Goal: Task Accomplishment & Management: Manage account settings

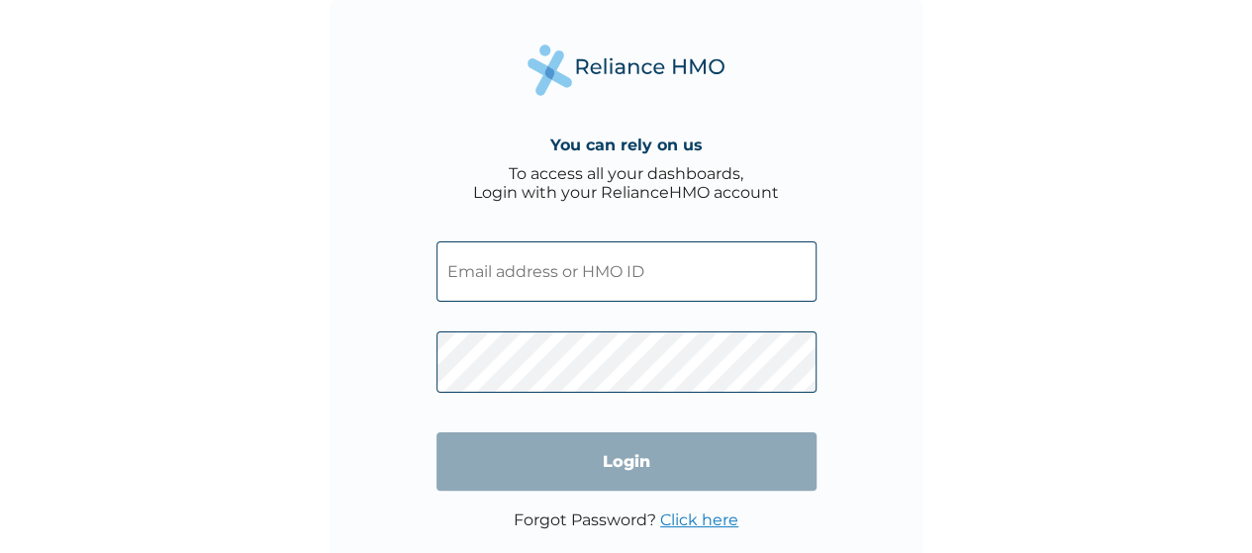
click at [535, 266] on input "text" at bounding box center [626, 271] width 380 height 60
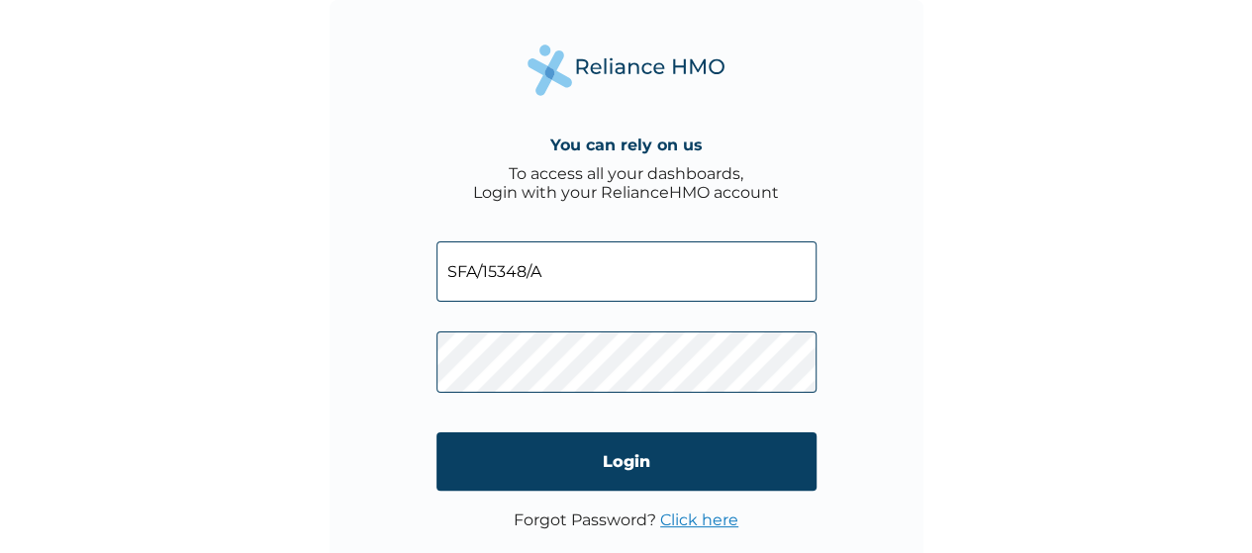
paste input "Lw61Vmm8oC"
type input "SFA/15348/A"
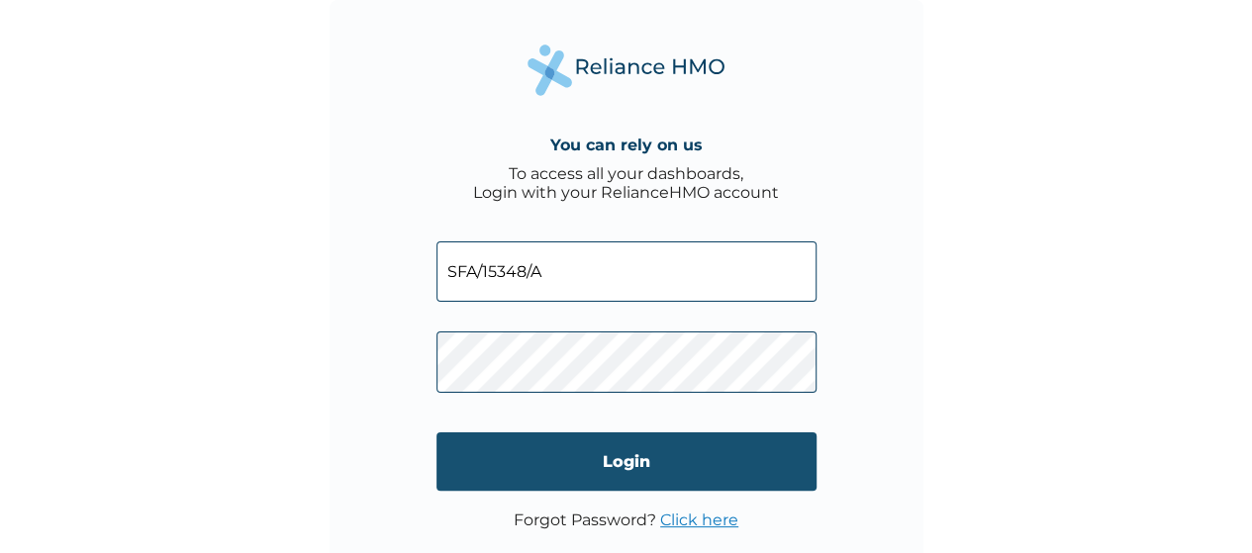
click at [554, 462] on input "Login" at bounding box center [626, 462] width 380 height 58
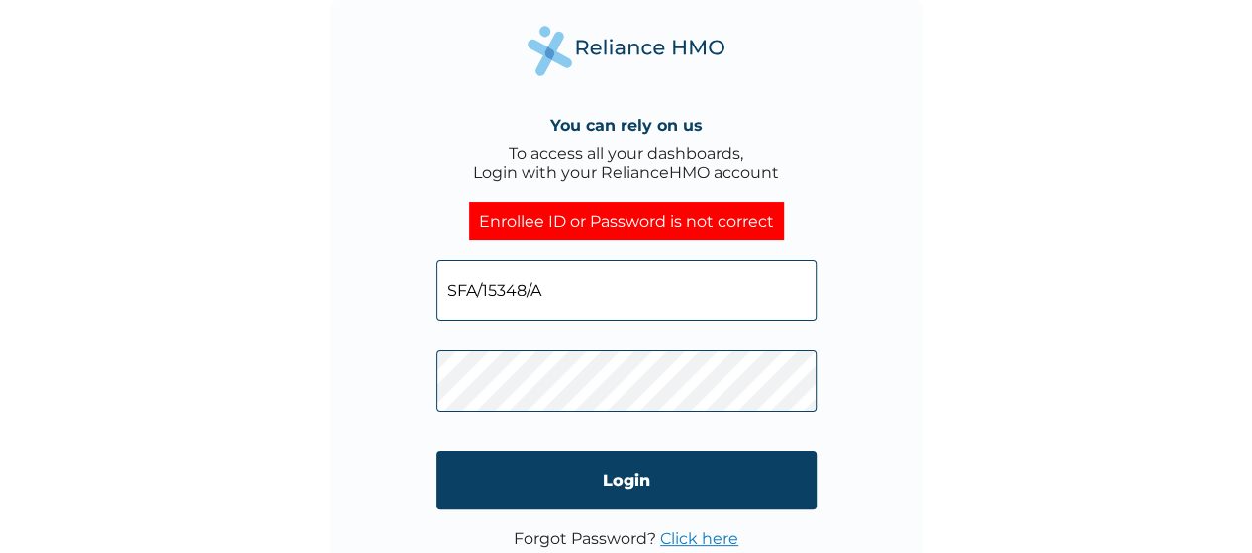
scroll to position [40, 0]
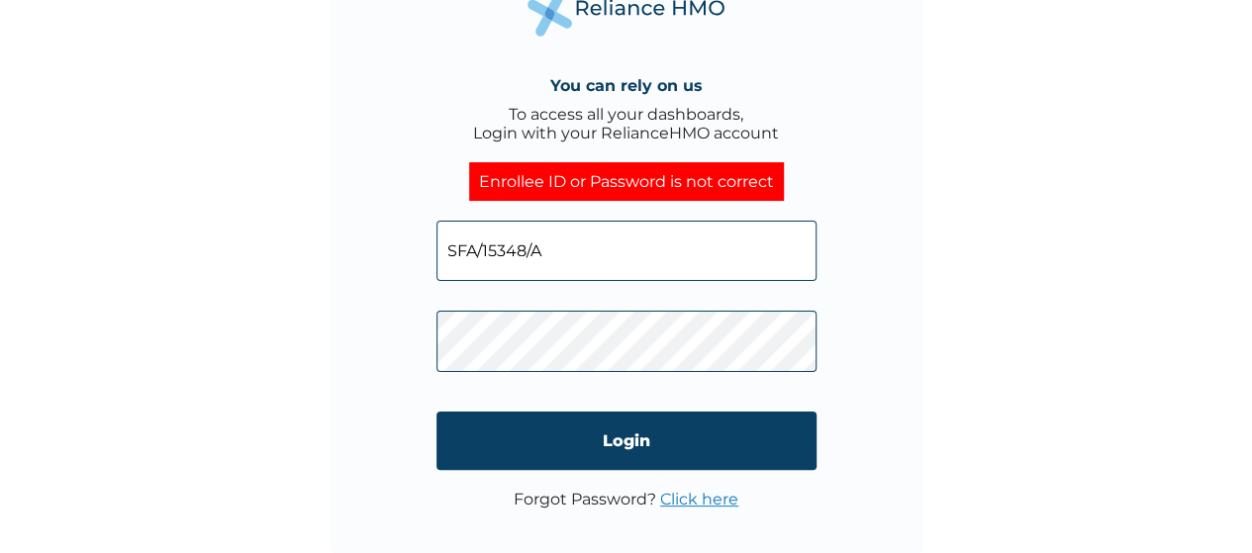
click at [685, 495] on link "Click here" at bounding box center [699, 499] width 78 height 19
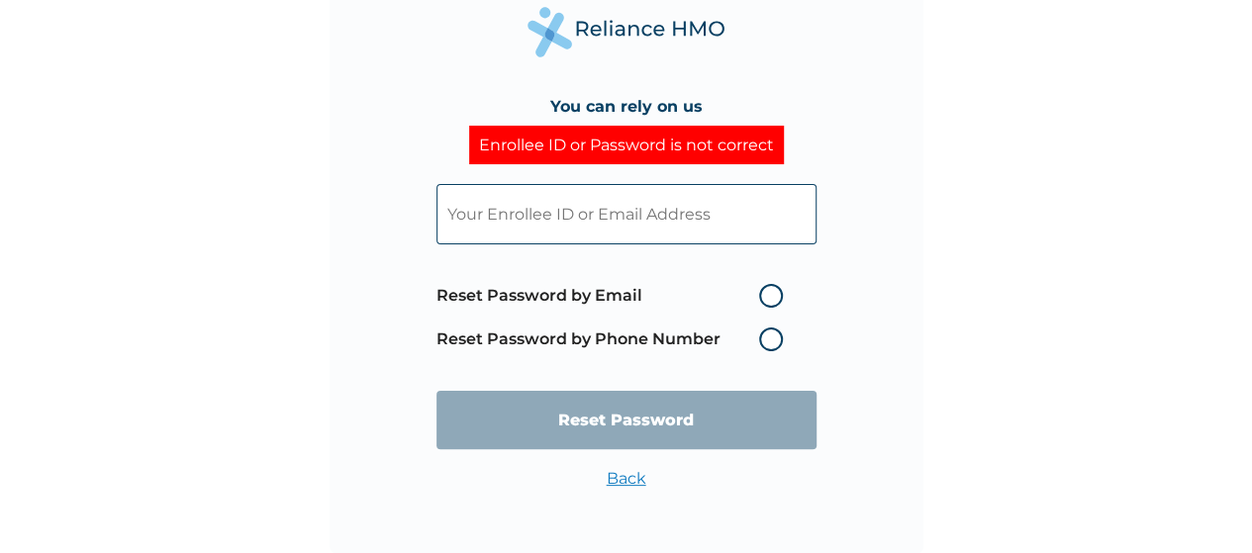
click at [657, 200] on input "text" at bounding box center [626, 214] width 380 height 60
paste input "SFA/15348/"
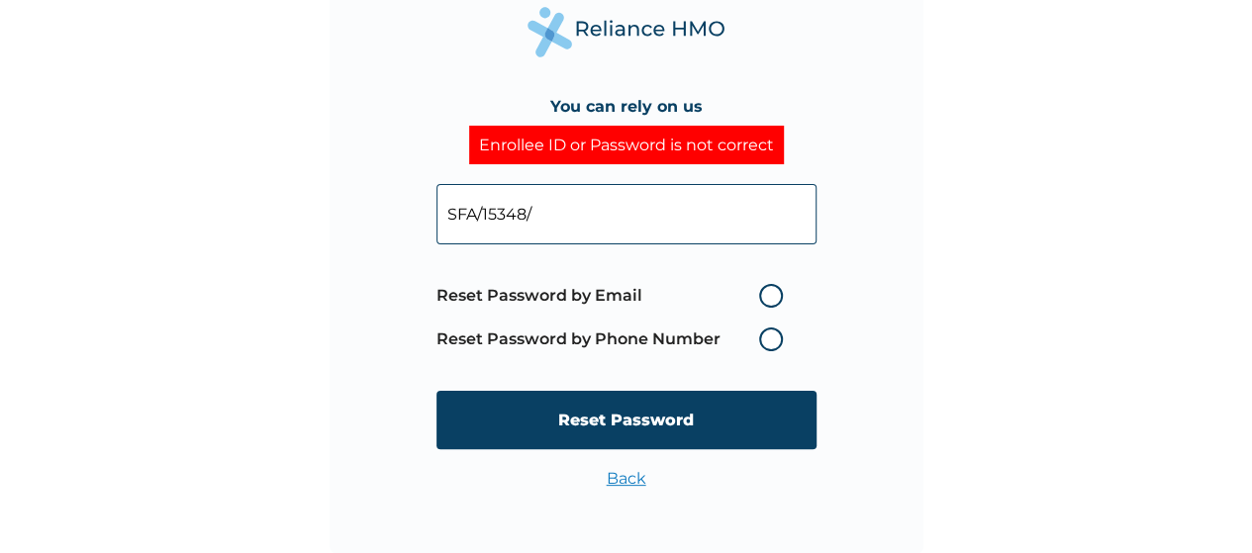
type input "SFA/15348/"
click at [715, 345] on label "Reset Password by Phone Number" at bounding box center [614, 340] width 356 height 24
click at [761, 288] on label "Reset Password by Email" at bounding box center [614, 296] width 356 height 24
click at [761, 288] on input "Reset Password by Email" at bounding box center [747, 296] width 32 height 32
radio input "true"
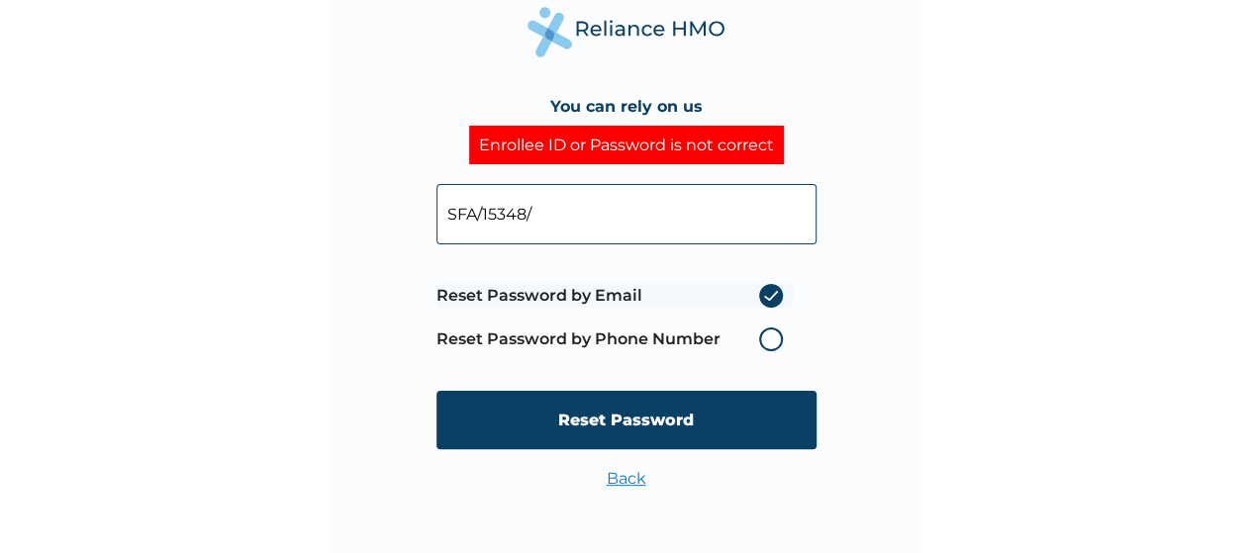
click at [574, 203] on input "SFA/15348/" at bounding box center [626, 214] width 380 height 60
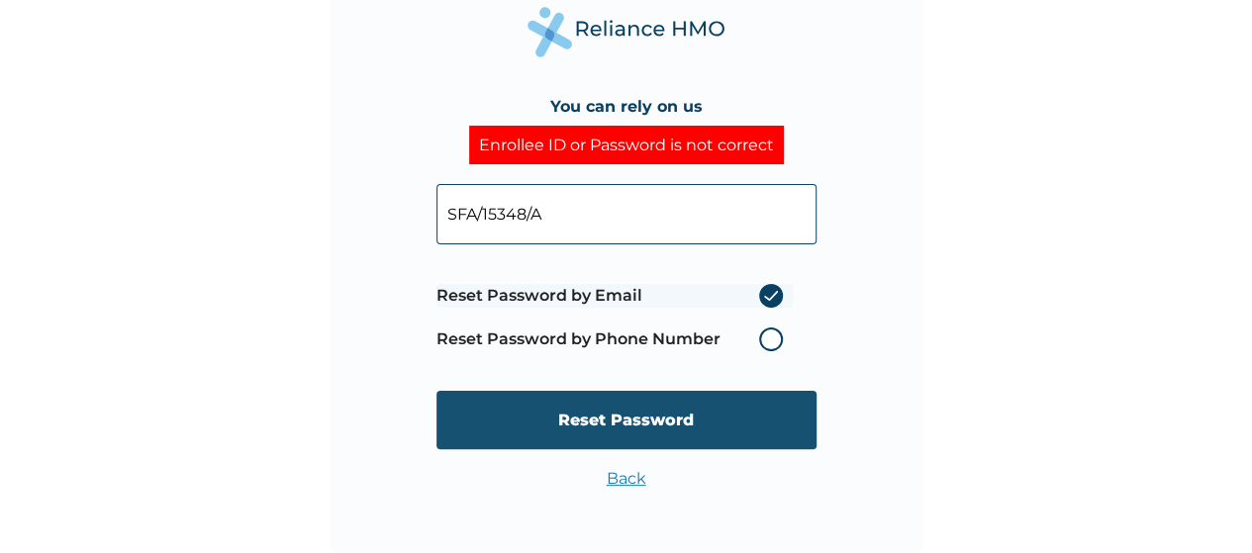
type input "SFA/15348/A"
click at [594, 411] on input "Reset Password" at bounding box center [626, 420] width 380 height 58
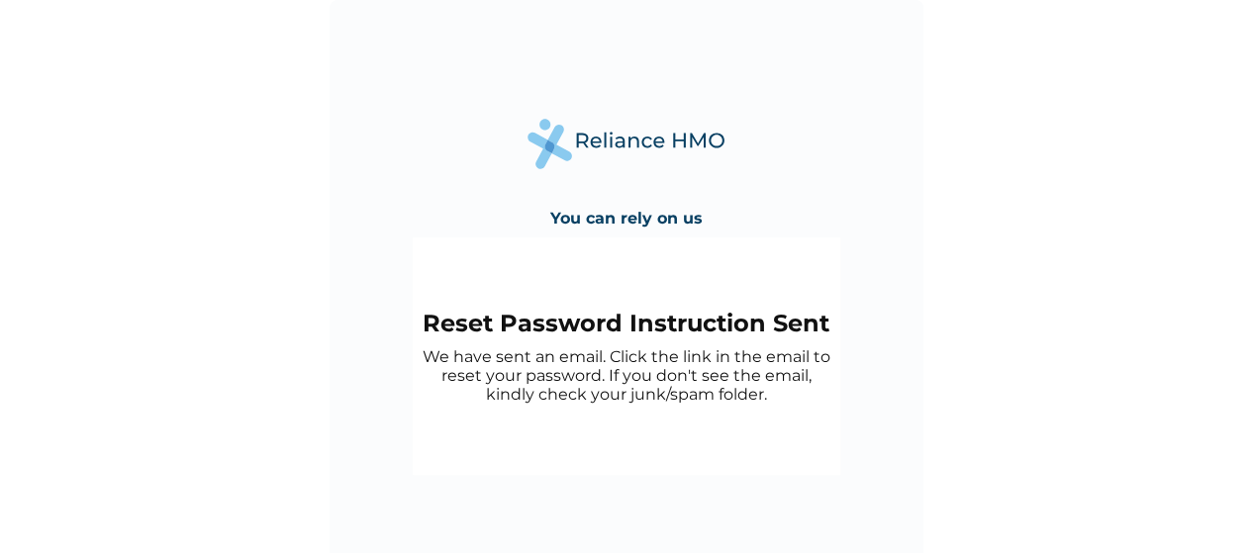
click at [627, 226] on h4 "You can rely on us" at bounding box center [626, 218] width 152 height 19
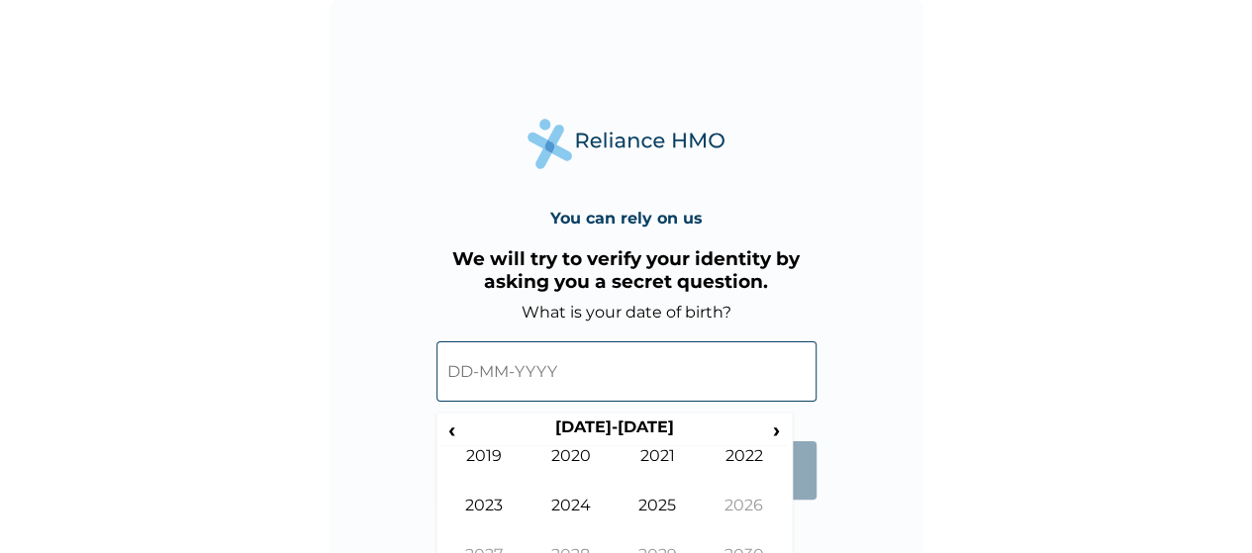
click at [469, 375] on input "text" at bounding box center [626, 371] width 380 height 60
click at [457, 370] on input "text" at bounding box center [626, 371] width 380 height 60
click at [645, 350] on input "text" at bounding box center [626, 371] width 380 height 60
drag, startPoint x: 645, startPoint y: 350, endPoint x: 938, endPoint y: 332, distance: 293.6
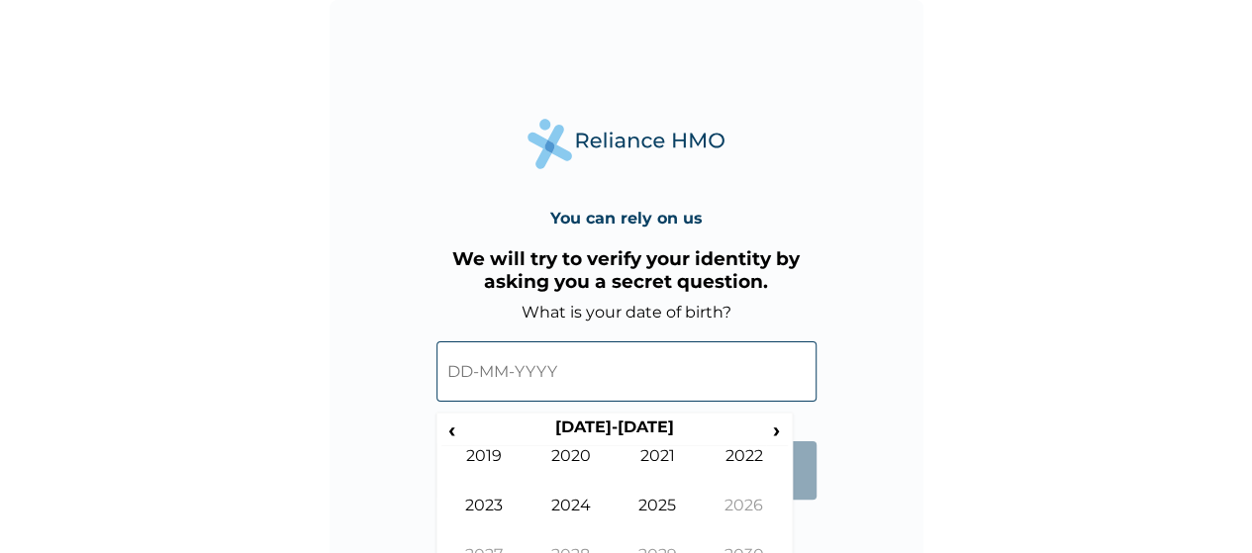
click at [938, 332] on div "You can rely on us We will try to verify your identity by asking you a secret q…" at bounding box center [626, 276] width 1252 height 553
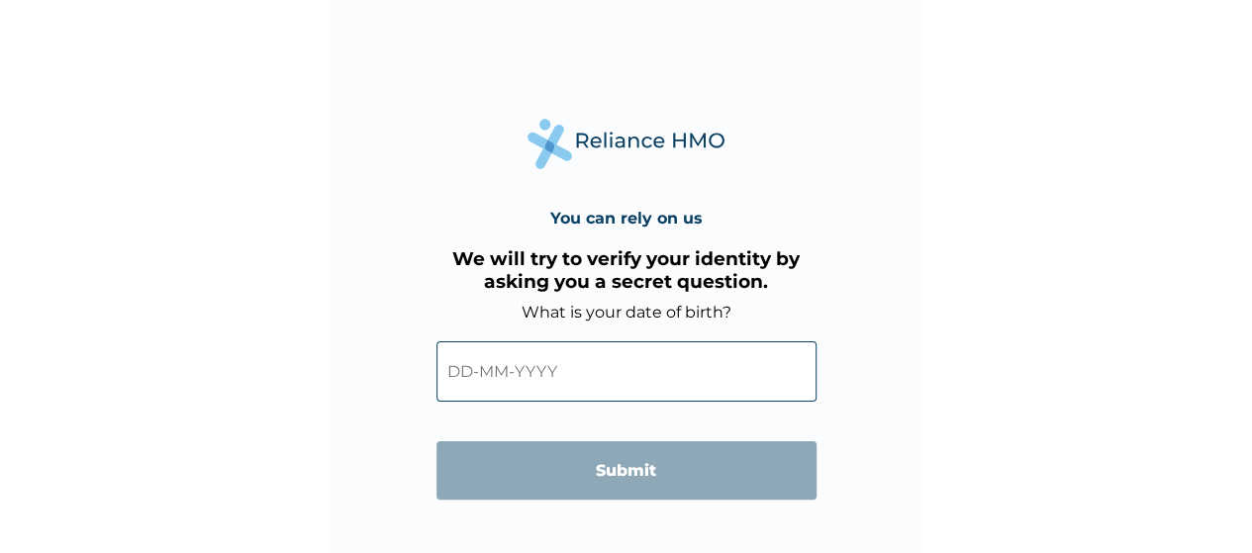
scroll to position [40, 0]
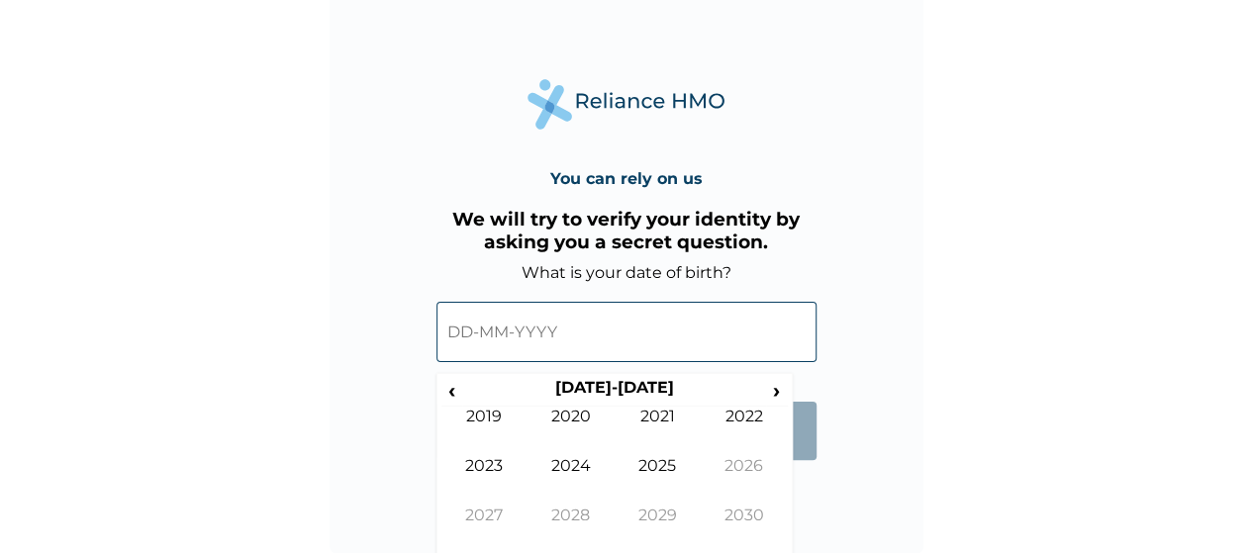
click at [593, 328] on input "text" at bounding box center [626, 332] width 380 height 60
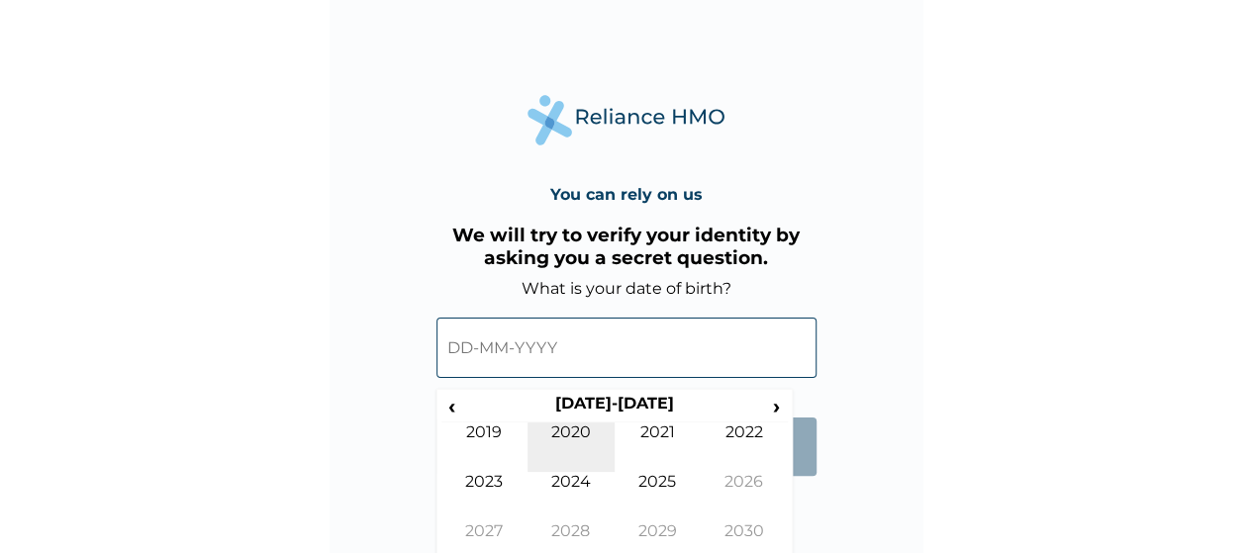
scroll to position [46, 0]
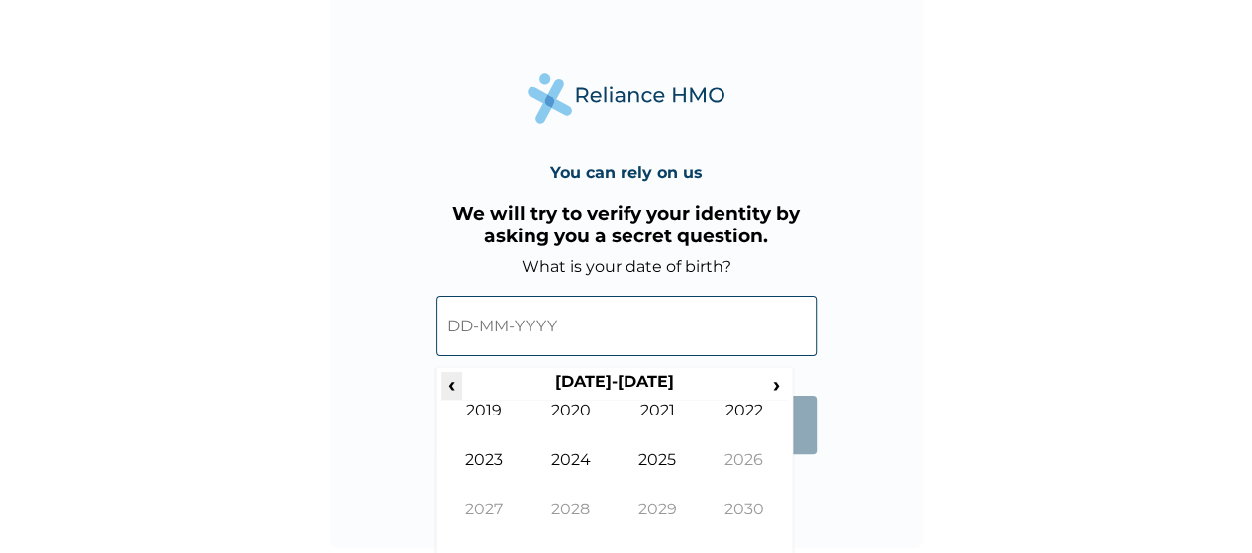
click at [461, 395] on span "‹" at bounding box center [451, 384] width 21 height 25
click at [494, 478] on td "2003" at bounding box center [484, 474] width 87 height 49
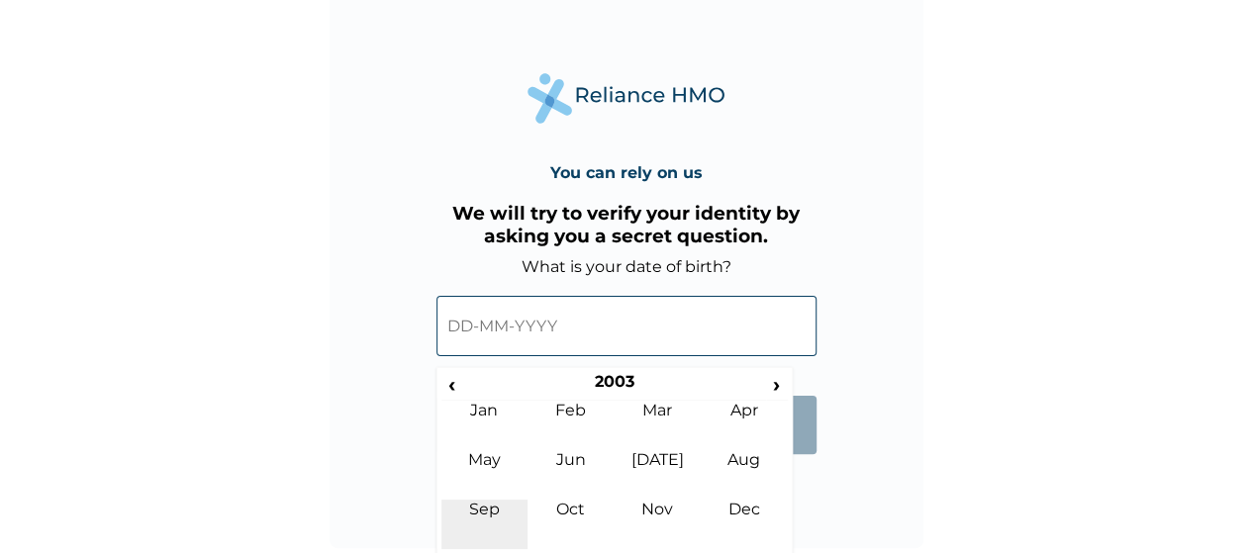
click at [484, 504] on td "Sep" at bounding box center [484, 524] width 87 height 49
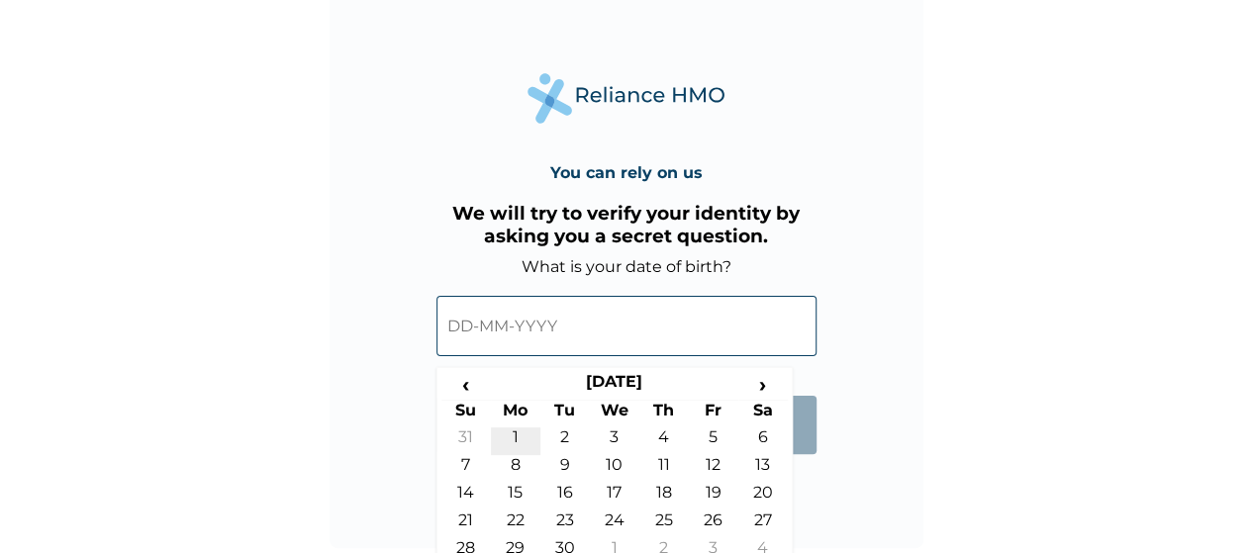
click at [513, 429] on td "1" at bounding box center [515, 442] width 49 height 28
type input "01-09-2003"
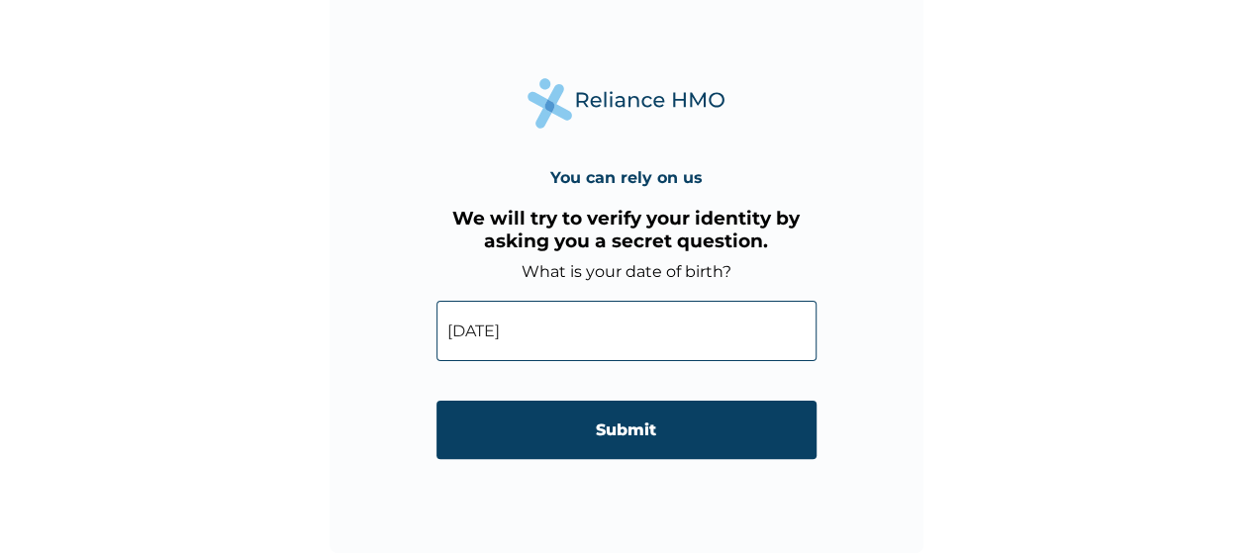
scroll to position [40, 0]
click at [513, 429] on input "Submit" at bounding box center [626, 431] width 380 height 58
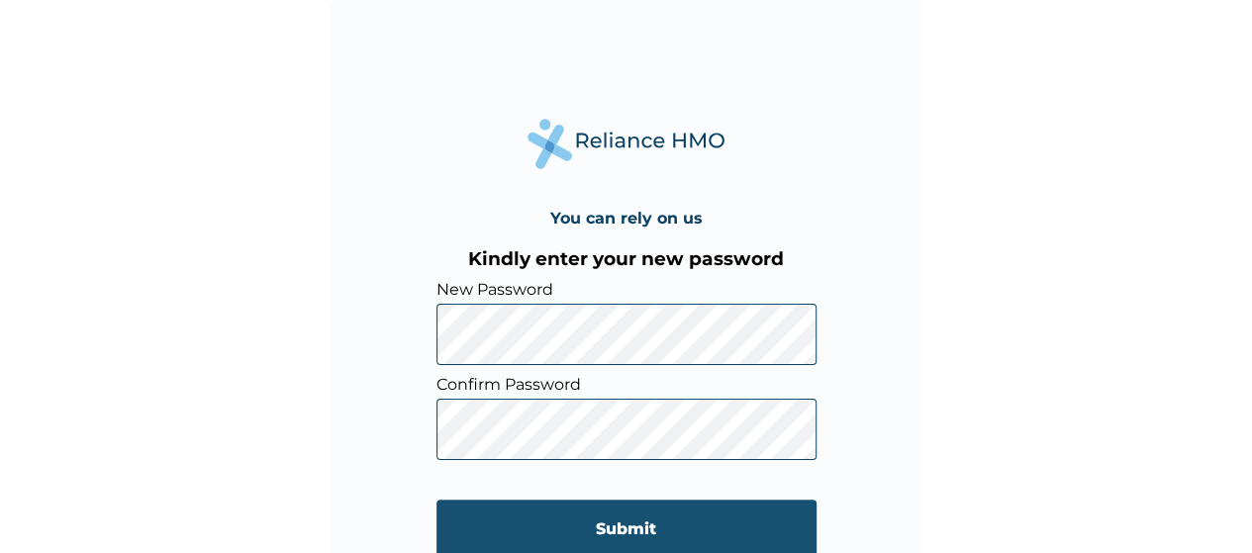
click at [509, 508] on input "Submit" at bounding box center [626, 529] width 380 height 58
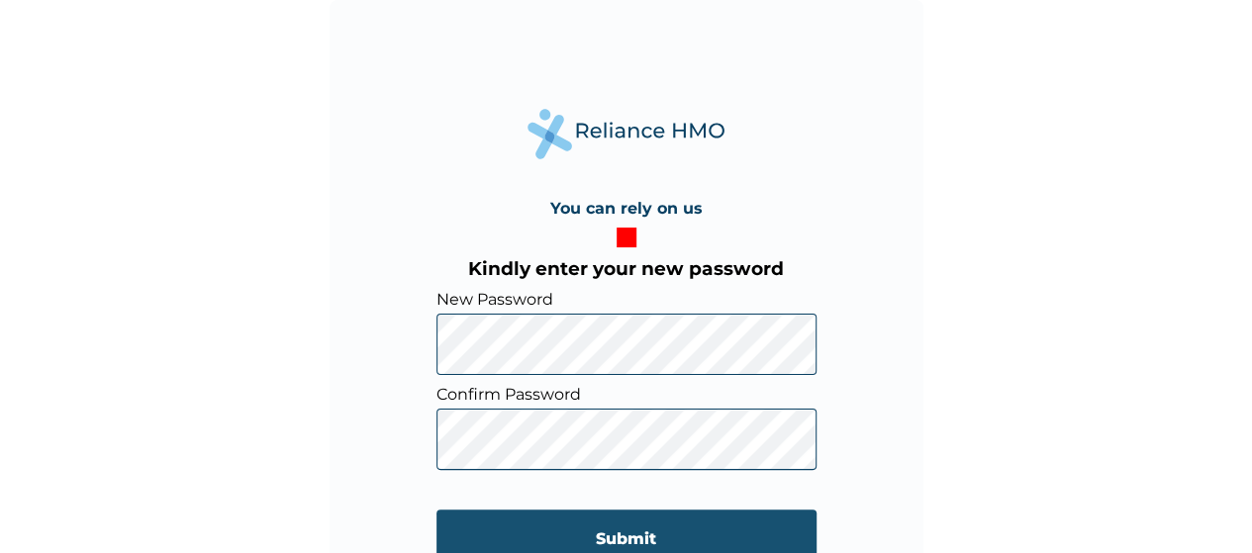
click at [540, 541] on input "Submit" at bounding box center [626, 539] width 380 height 58
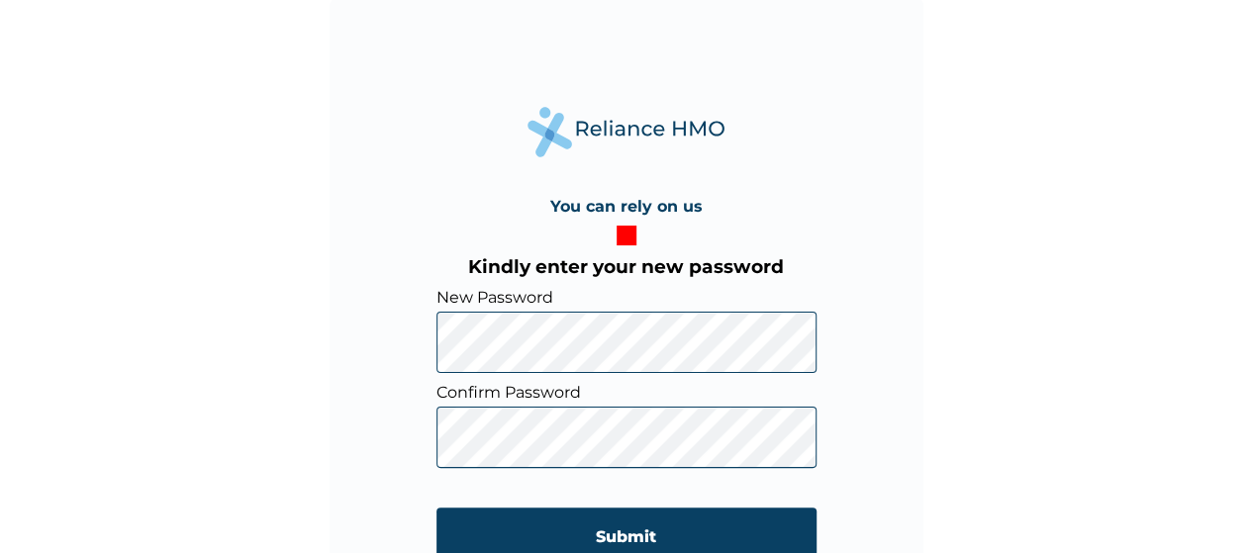
scroll to position [40, 0]
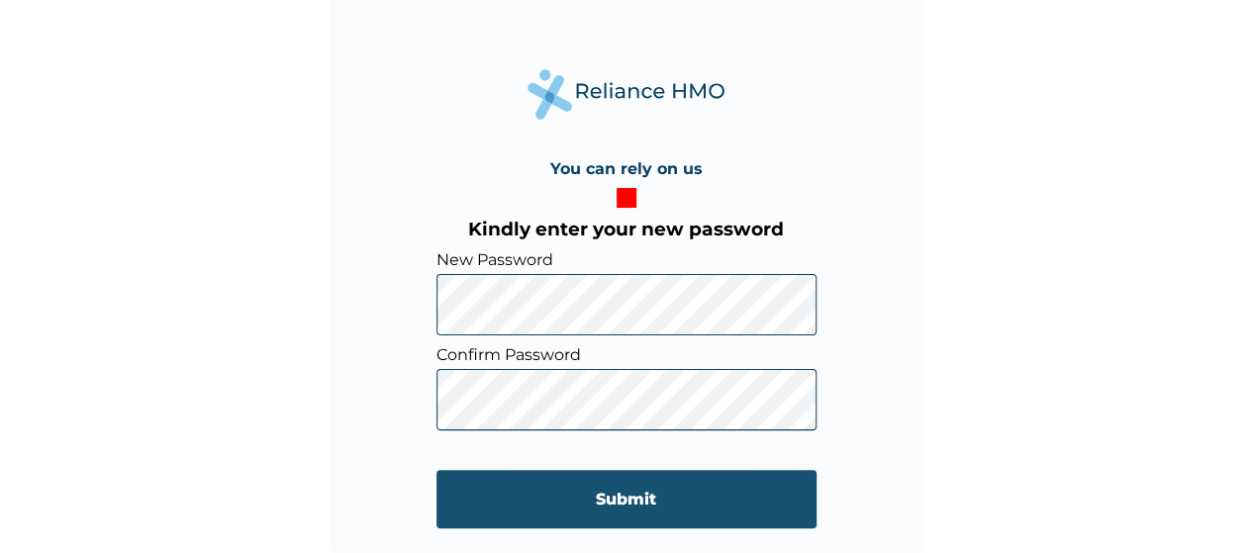
click at [512, 494] on input "Submit" at bounding box center [626, 499] width 380 height 58
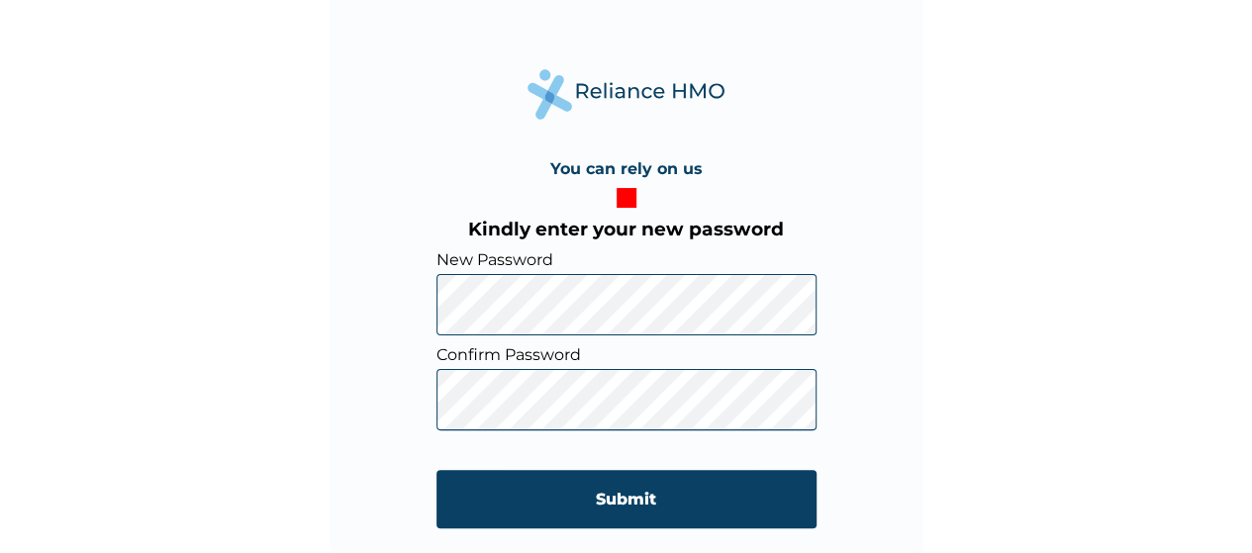
click input "Submit" at bounding box center [626, 499] width 380 height 58
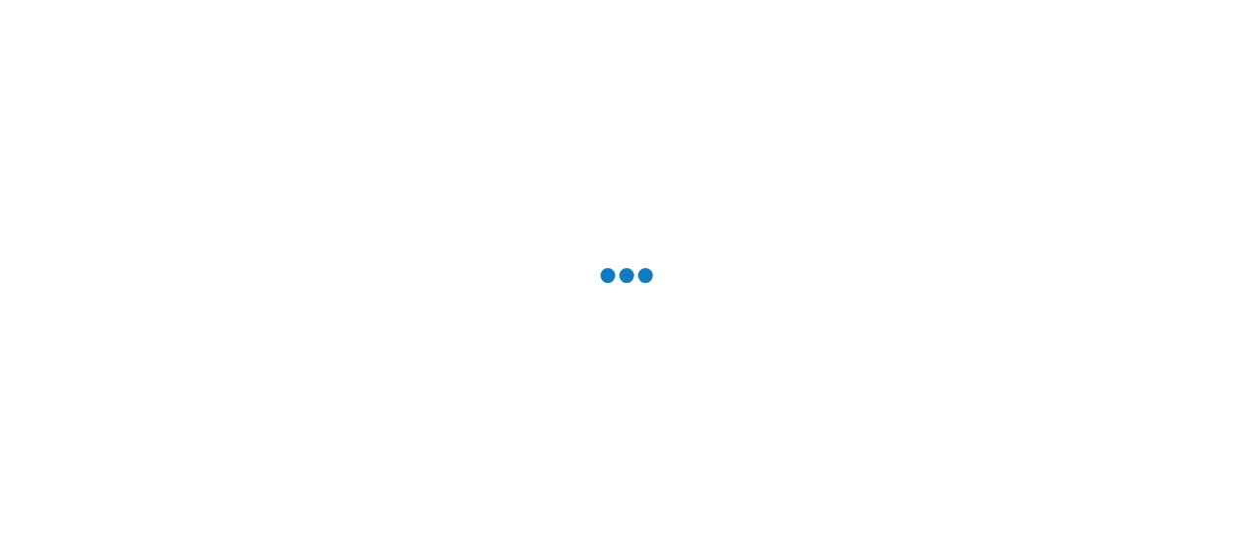
scroll to position [0, 0]
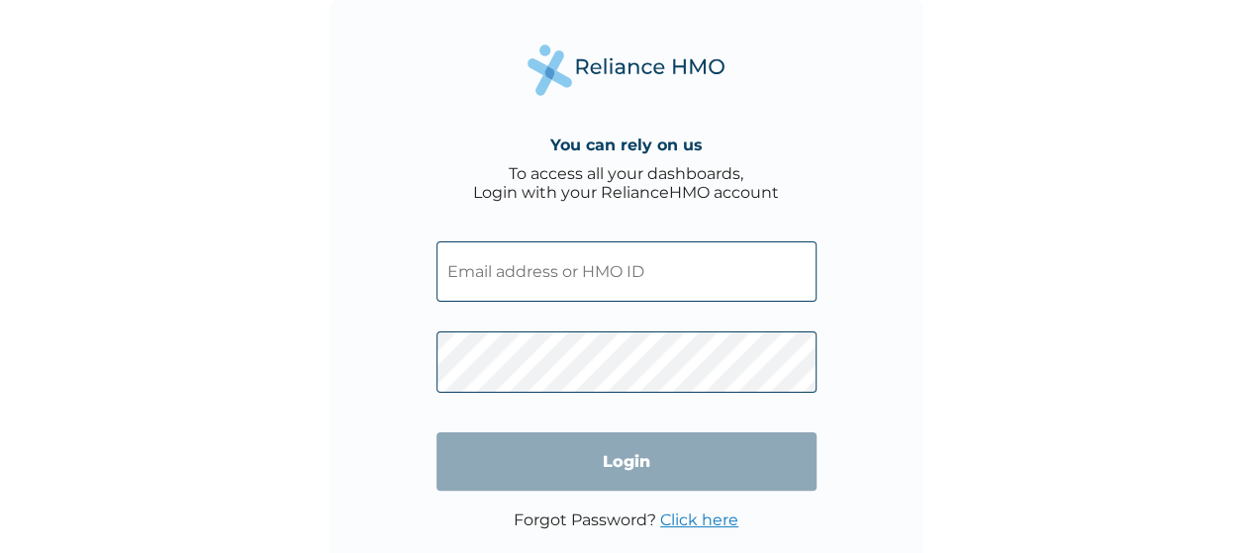
click at [566, 257] on input "text" at bounding box center [626, 271] width 380 height 60
paste input "SFA/15348/"
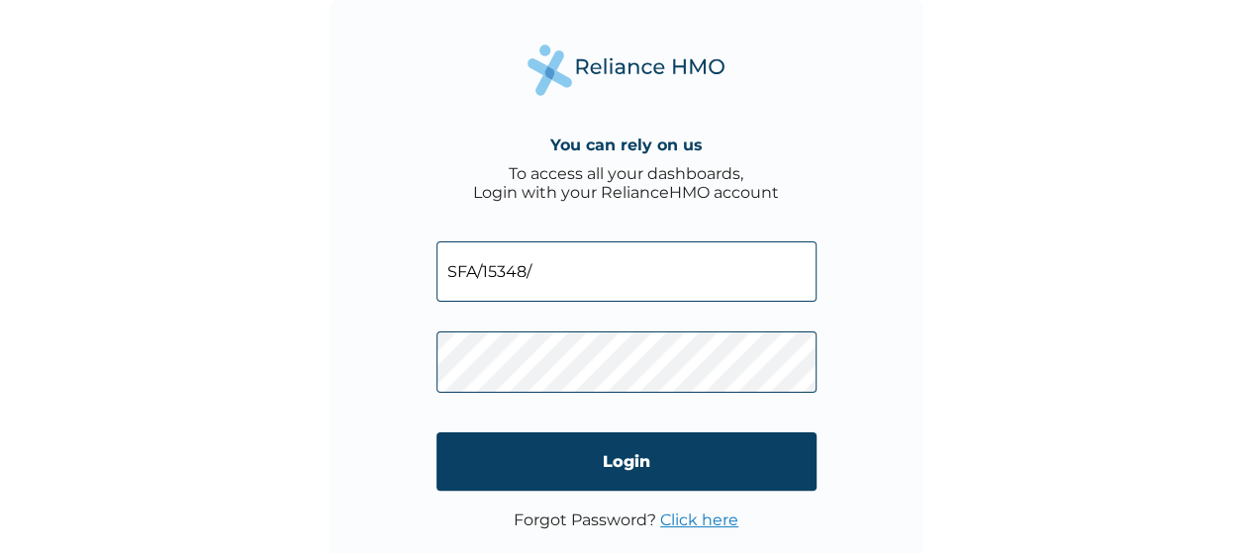
type input "SFA/15348/A"
click input "Login" at bounding box center [626, 462] width 380 height 58
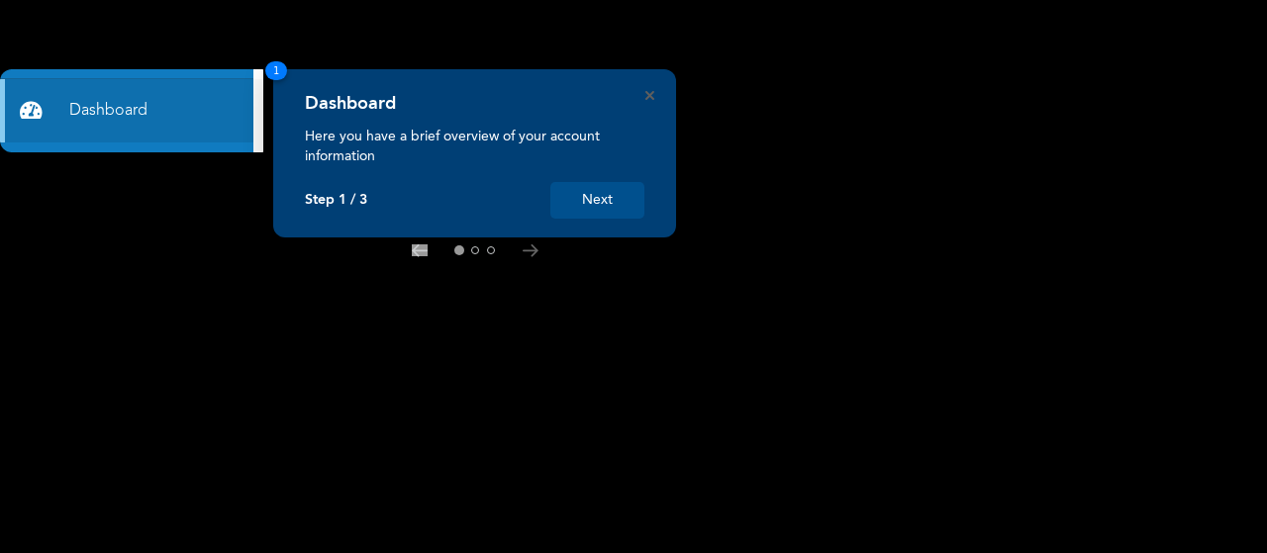
click at [591, 201] on button "Next" at bounding box center [597, 200] width 94 height 37
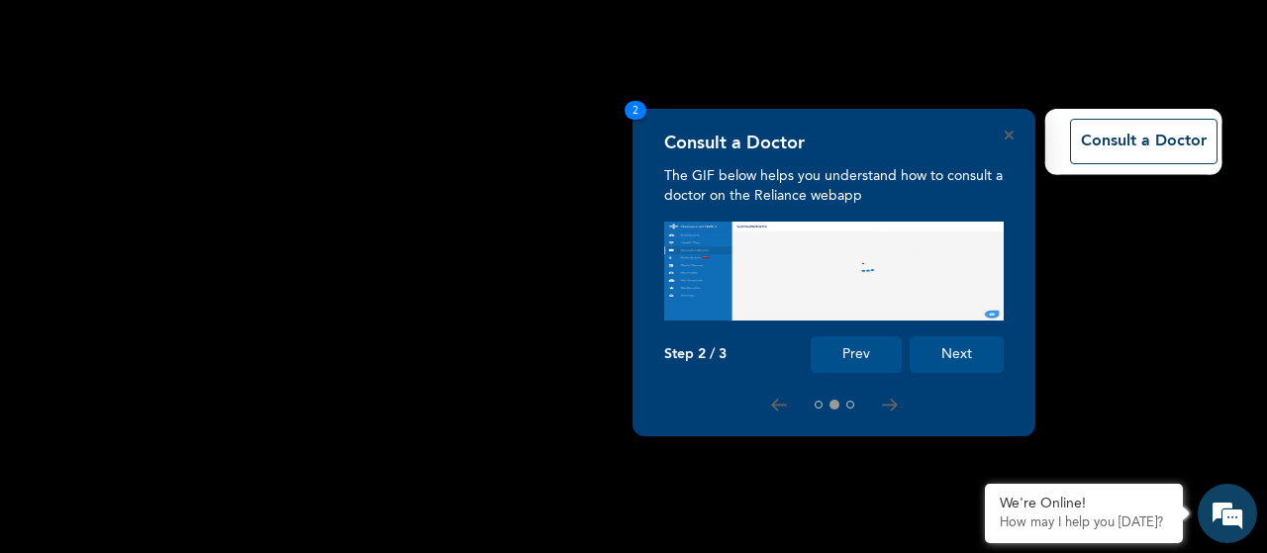
click at [959, 355] on button "Next" at bounding box center [957, 355] width 94 height 37
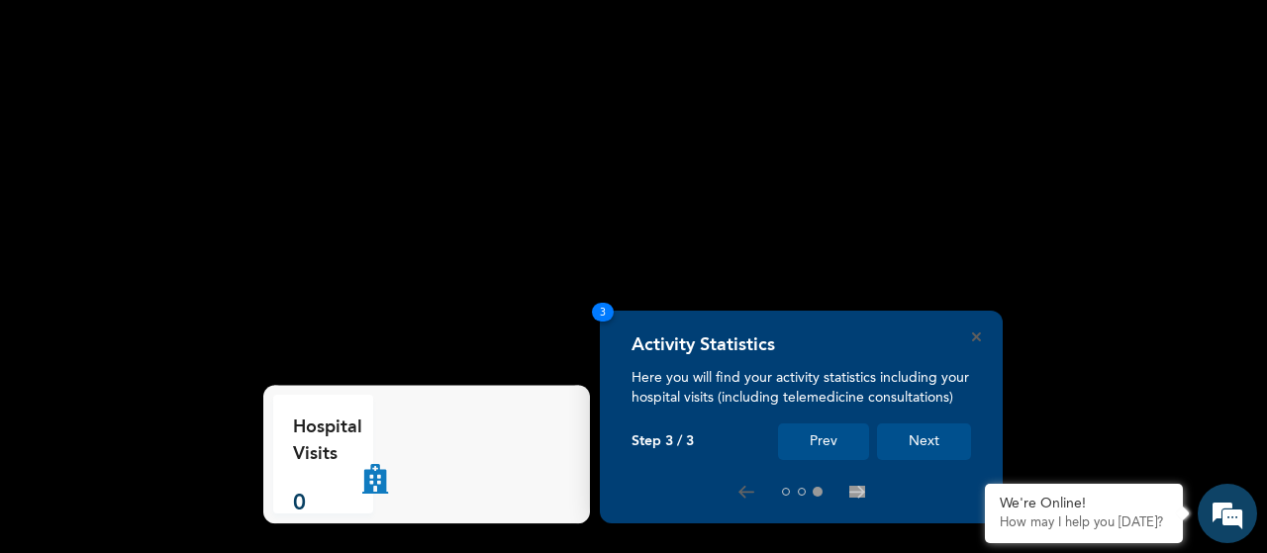
click at [905, 445] on button "Next" at bounding box center [924, 442] width 94 height 37
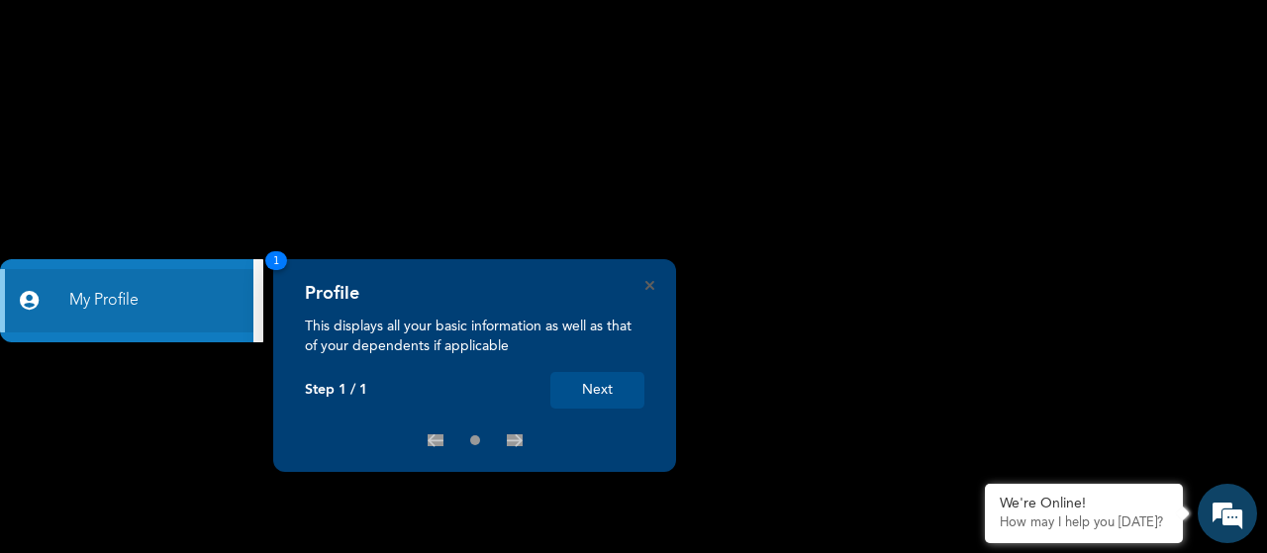
click at [622, 390] on button "Next" at bounding box center [597, 390] width 94 height 37
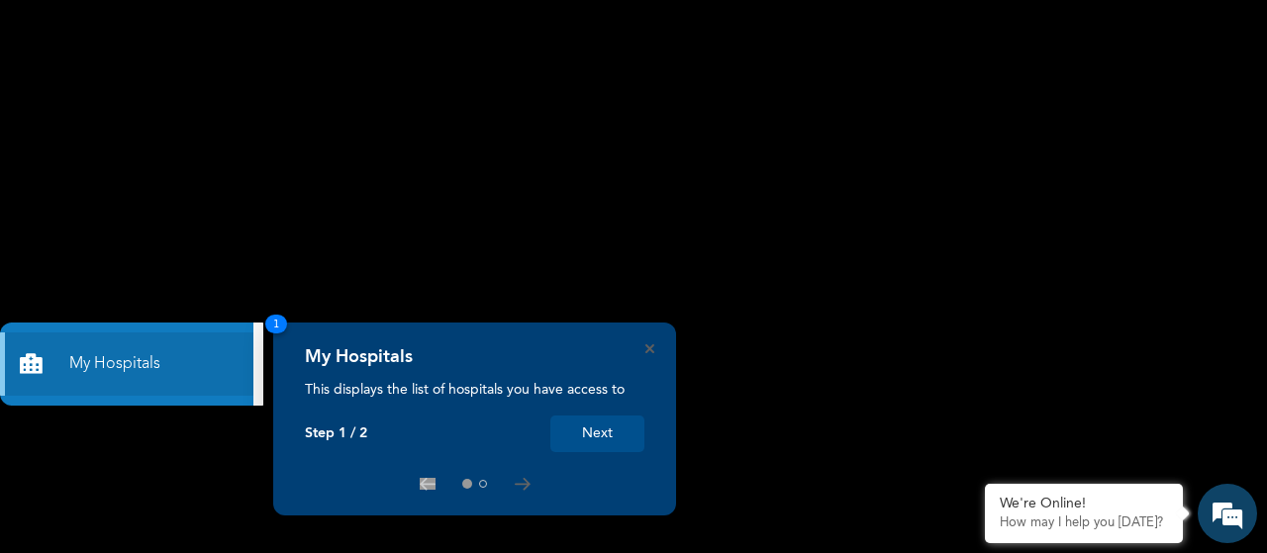
click at [595, 433] on button "Next" at bounding box center [597, 434] width 94 height 37
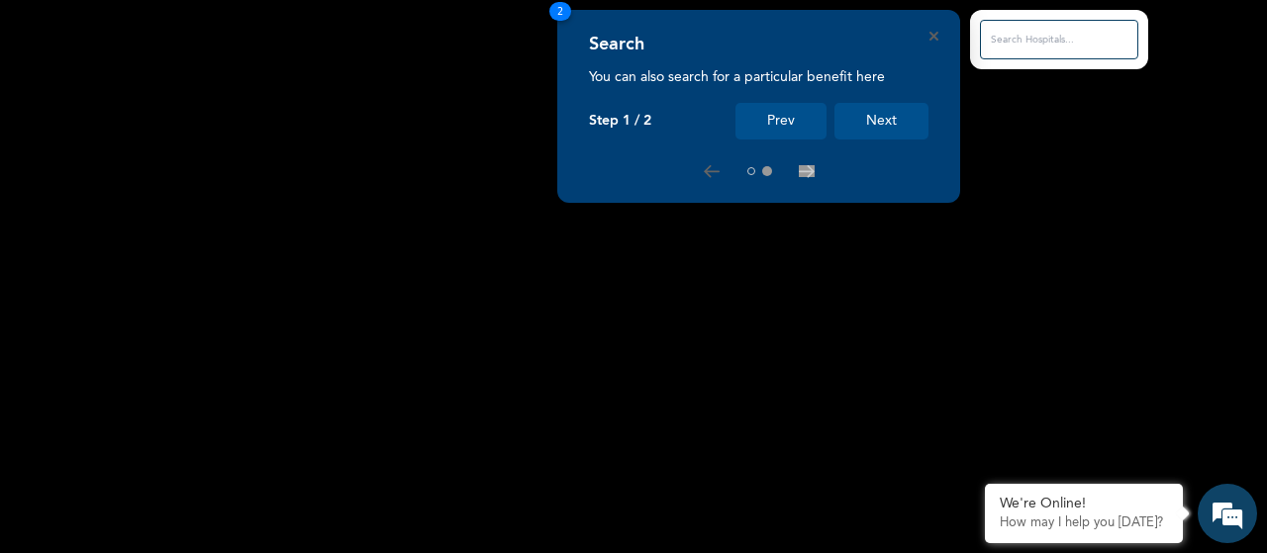
click at [868, 139] on button "Next" at bounding box center [881, 121] width 94 height 37
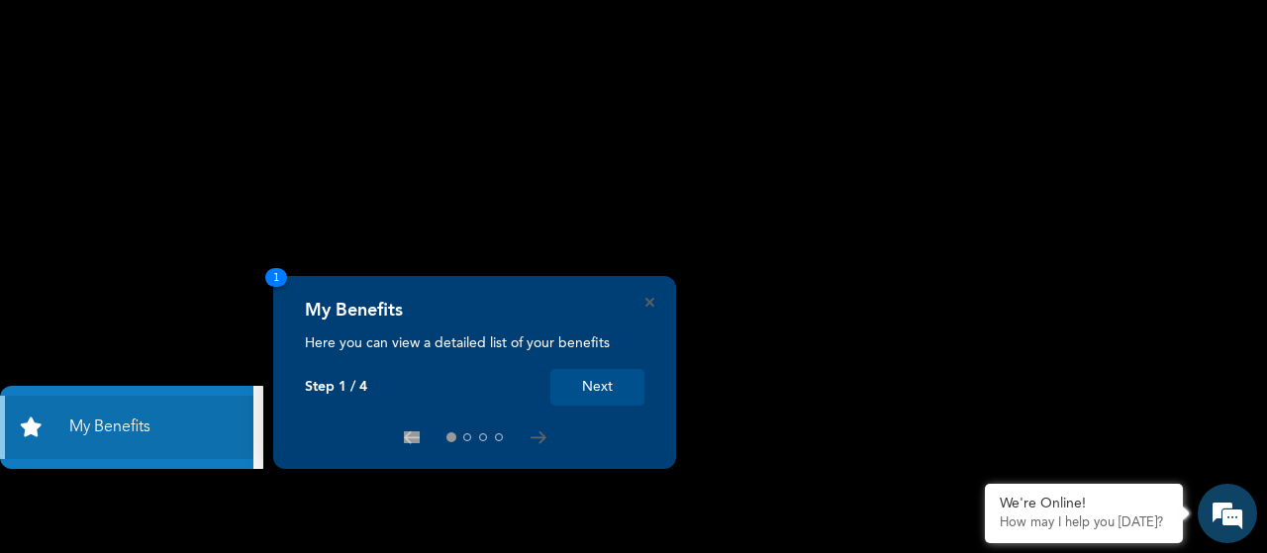
click at [568, 380] on button "Next" at bounding box center [597, 387] width 94 height 37
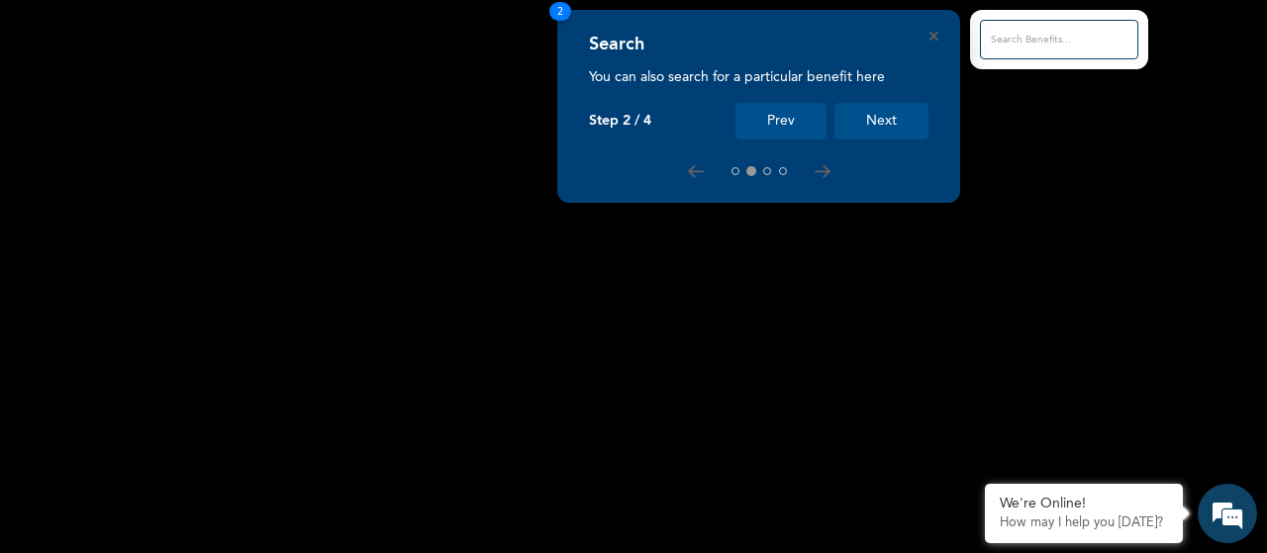
click at [880, 114] on button "Next" at bounding box center [881, 121] width 94 height 37
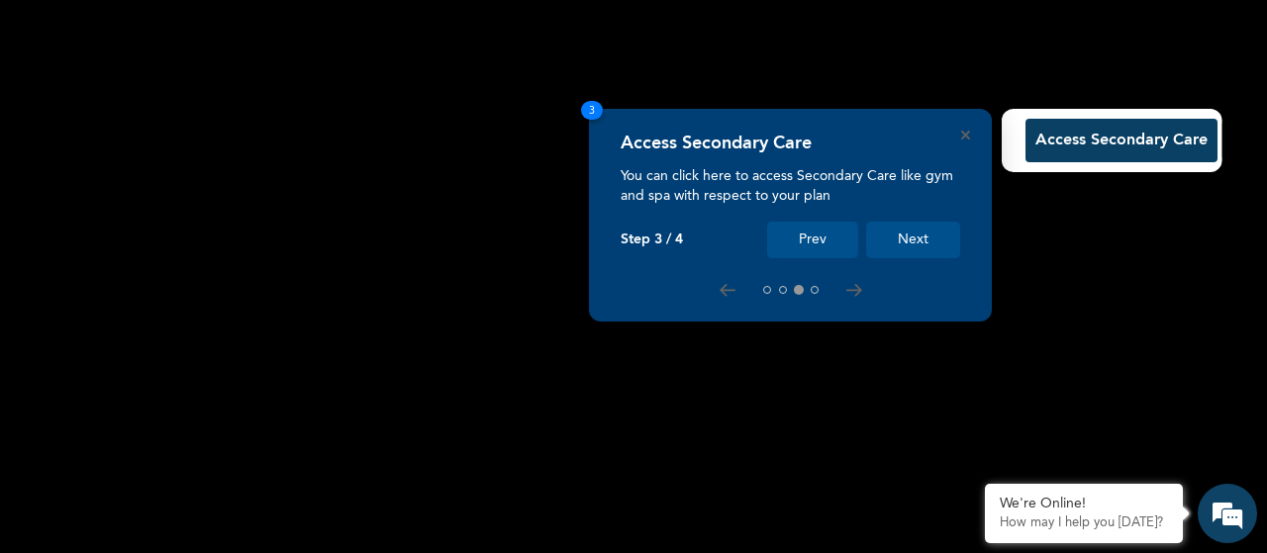
click at [938, 234] on button "Next" at bounding box center [913, 240] width 94 height 37
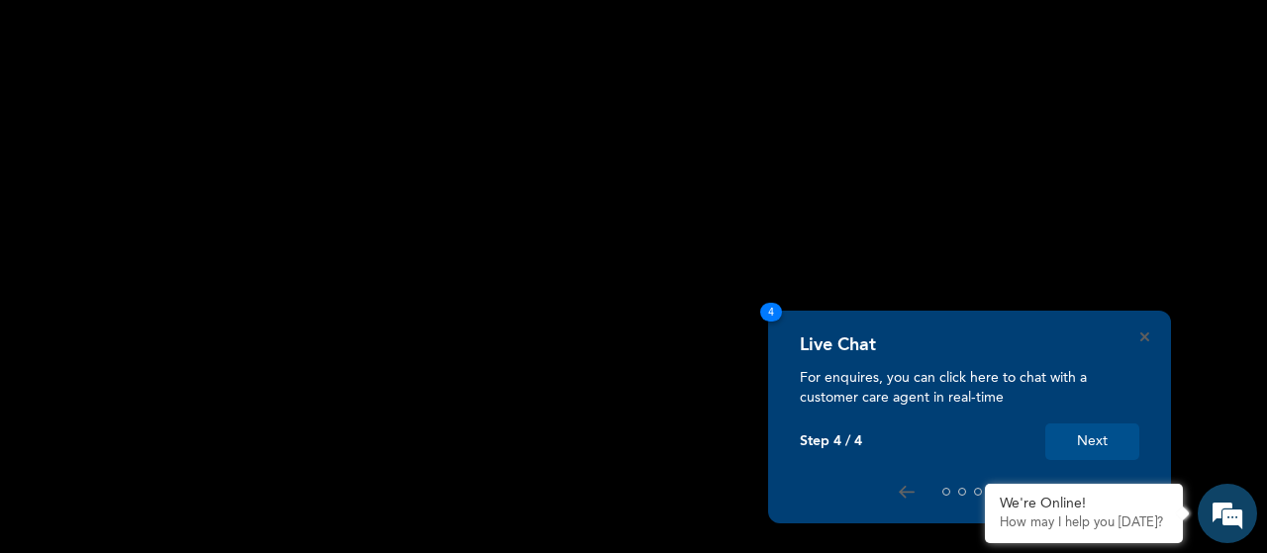
click at [1130, 439] on button "Next" at bounding box center [1092, 442] width 94 height 37
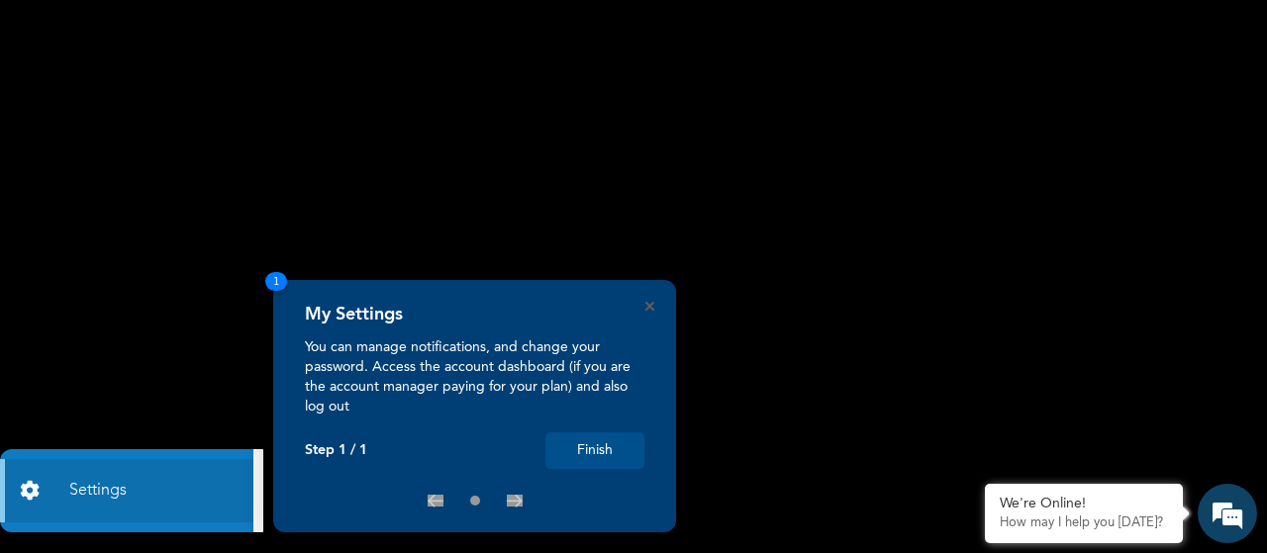
click at [622, 446] on button "Finish" at bounding box center [594, 451] width 99 height 37
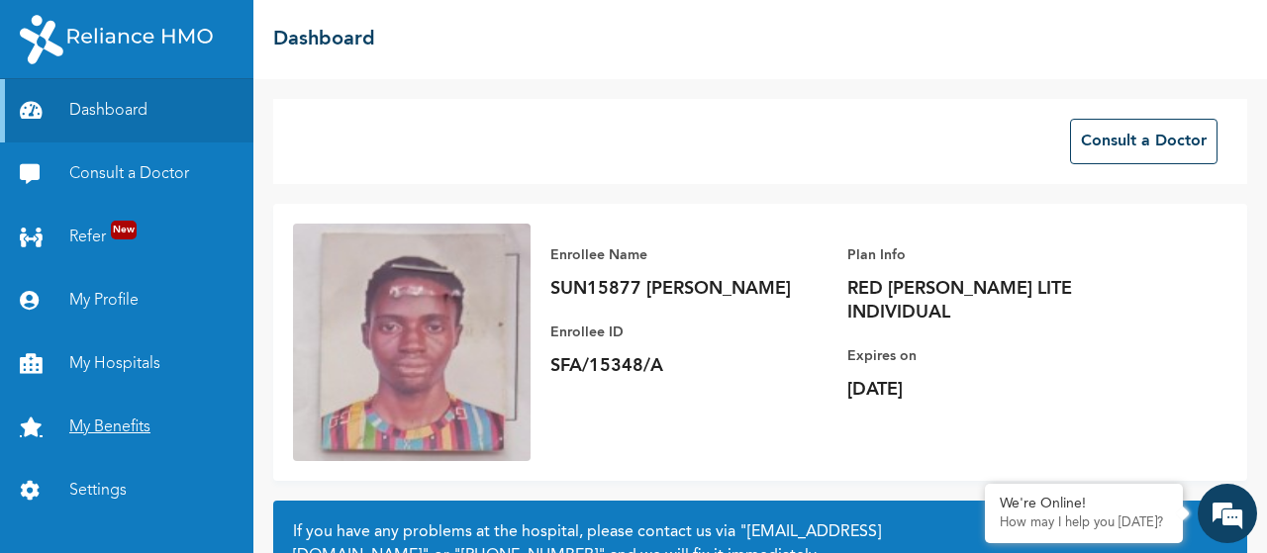
click at [141, 411] on link "My Benefits" at bounding box center [126, 427] width 253 height 63
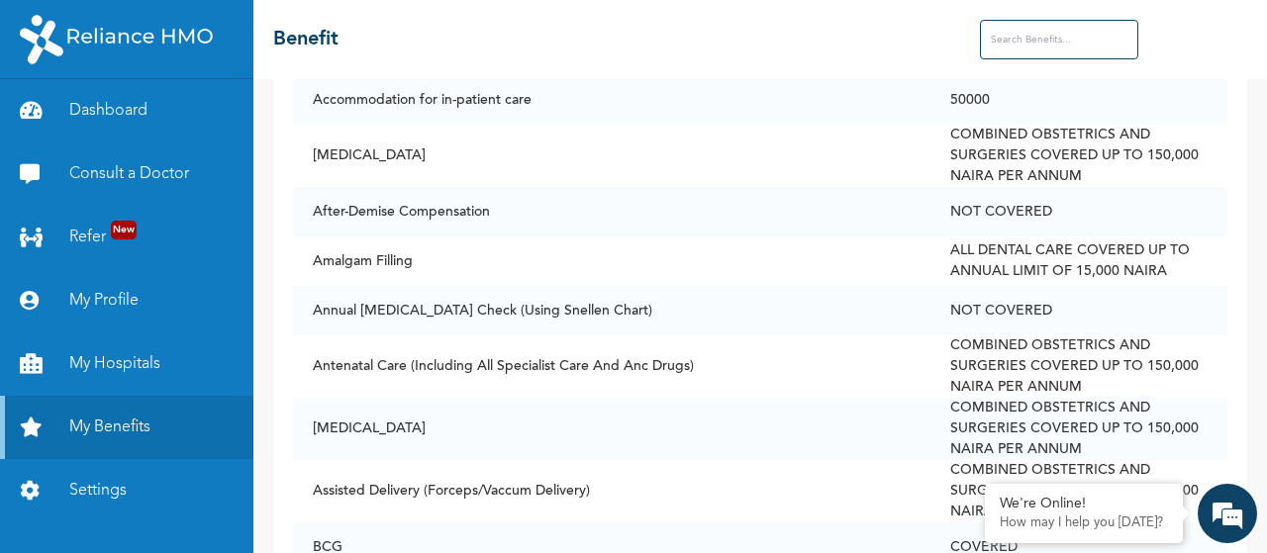
scroll to position [561, 0]
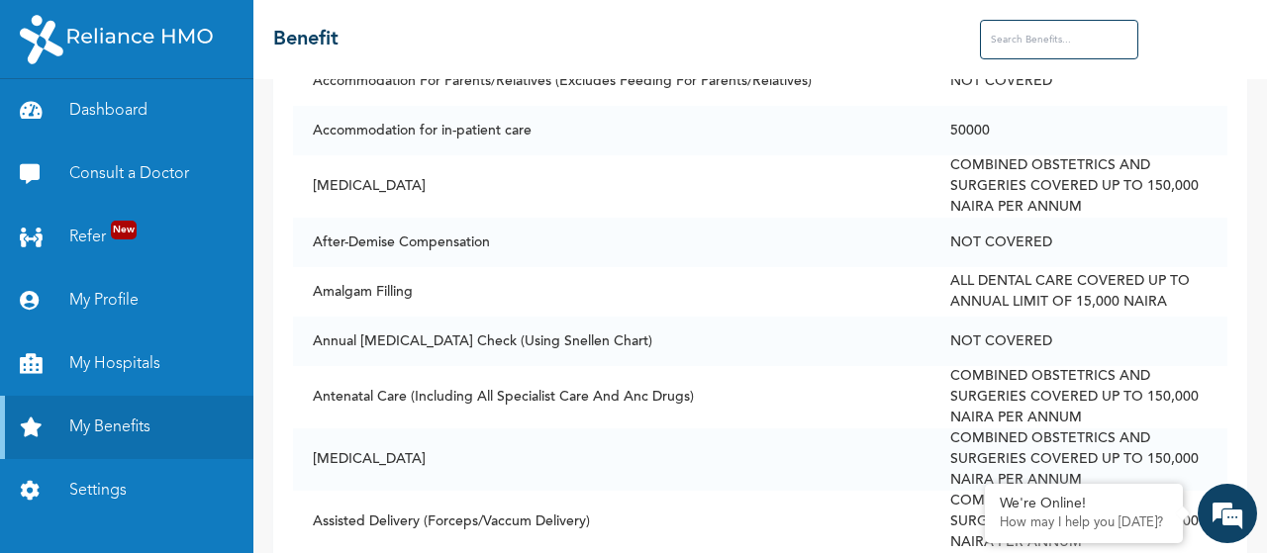
click at [1057, 48] on input "text" at bounding box center [1059, 40] width 158 height 40
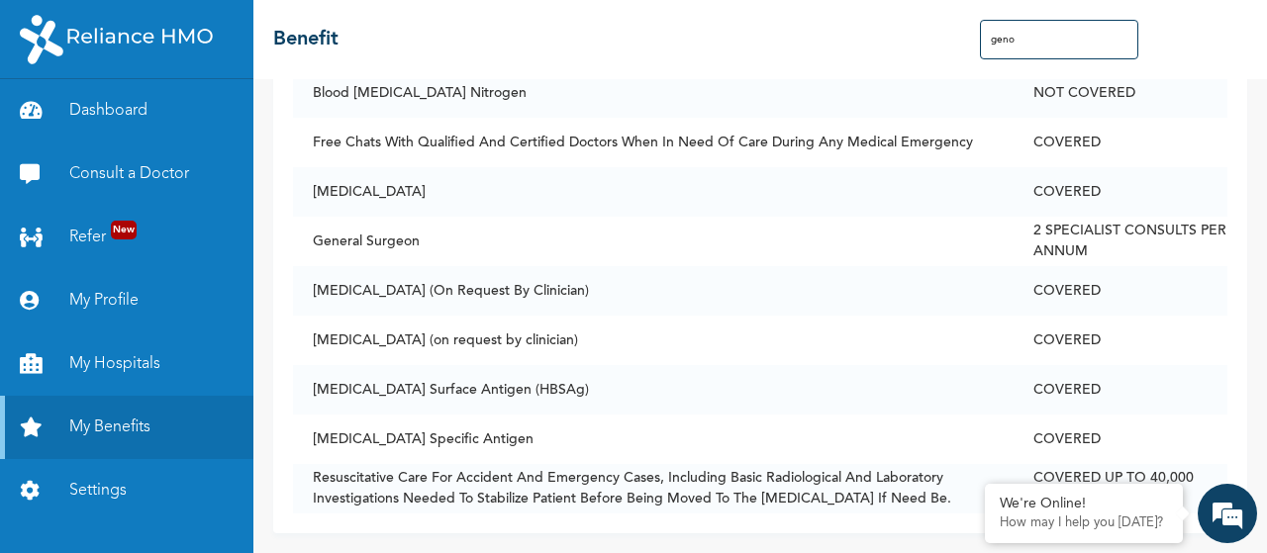
scroll to position [0, 0]
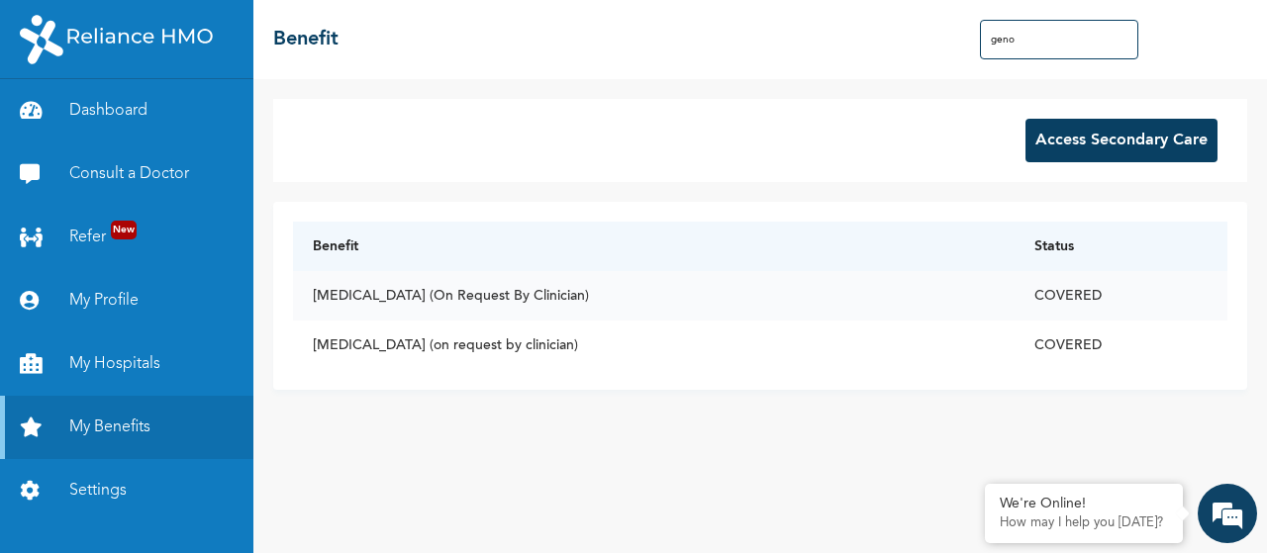
type input "geno"
drag, startPoint x: 479, startPoint y: 292, endPoint x: 531, endPoint y: 298, distance: 52.8
click at [531, 298] on td "[MEDICAL_DATA] (On Request By Clinician)" at bounding box center [654, 295] width 722 height 49
copy td "Clinician"
click at [198, 367] on link "My Hospitals" at bounding box center [126, 364] width 253 height 63
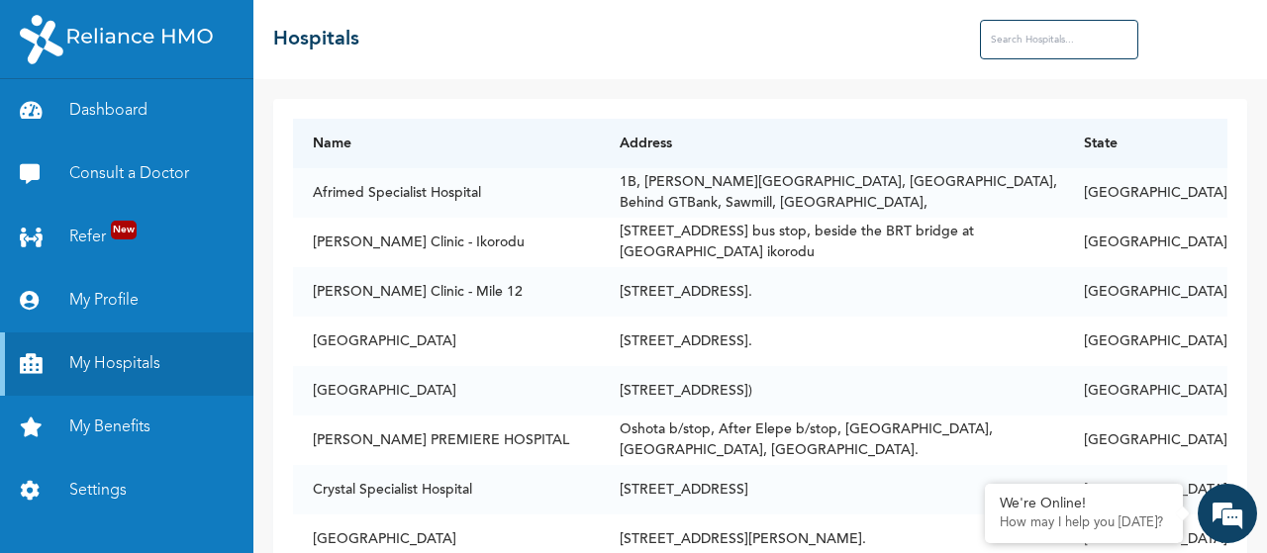
click at [1043, 35] on input "text" at bounding box center [1059, 40] width 158 height 40
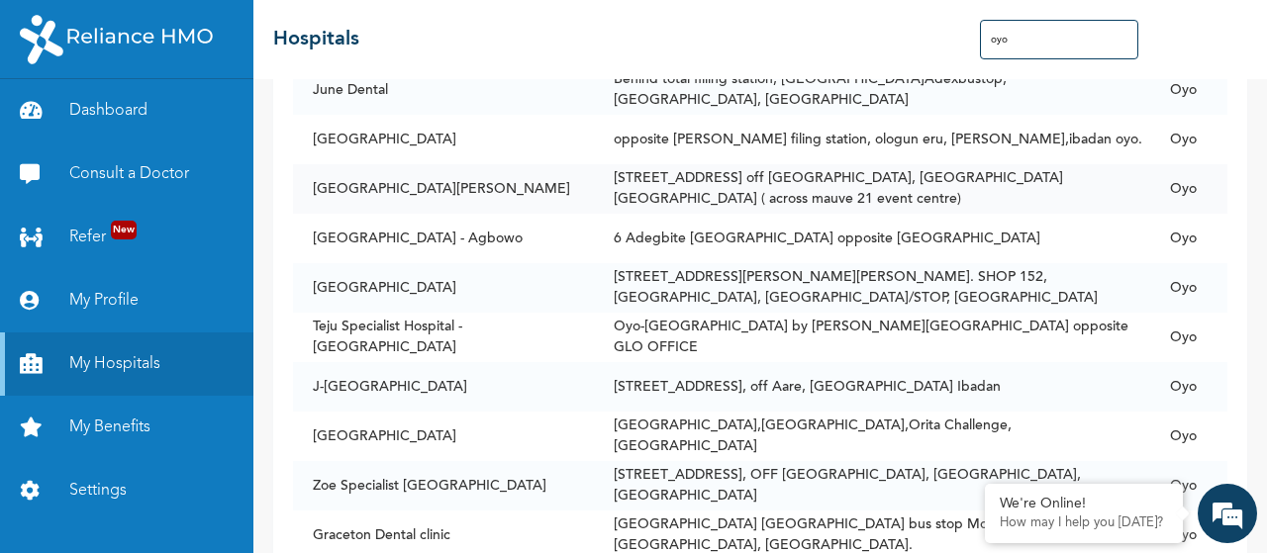
scroll to position [897, 0]
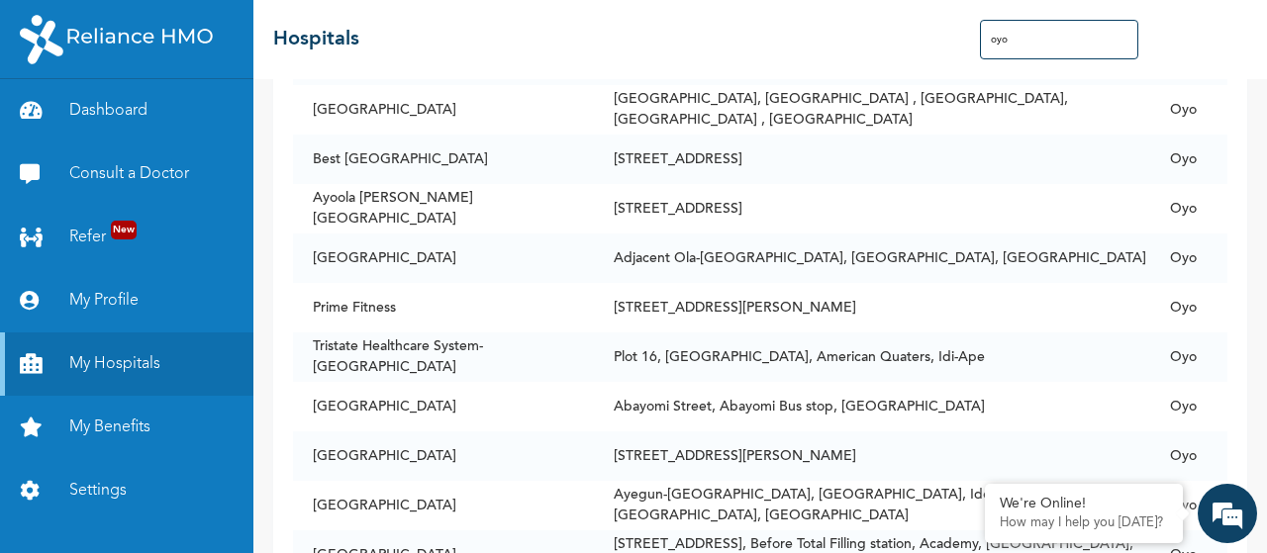
type input "oyo"
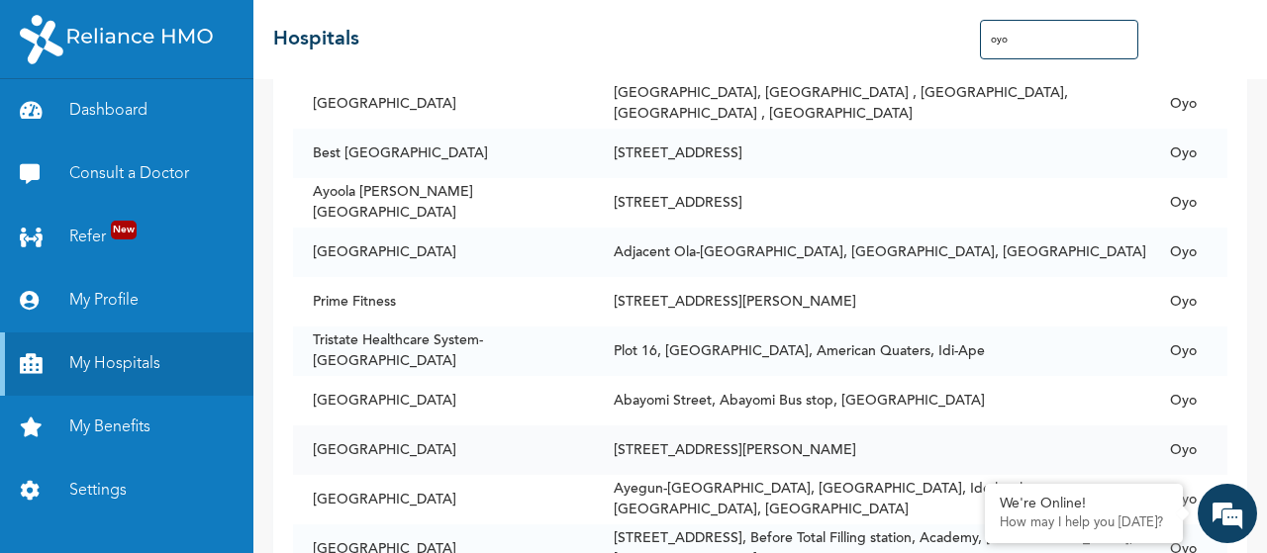
drag, startPoint x: 718, startPoint y: 378, endPoint x: 422, endPoint y: 431, distance: 300.5
click at [422, 431] on td "[GEOGRAPHIC_DATA]" at bounding box center [443, 450] width 301 height 49
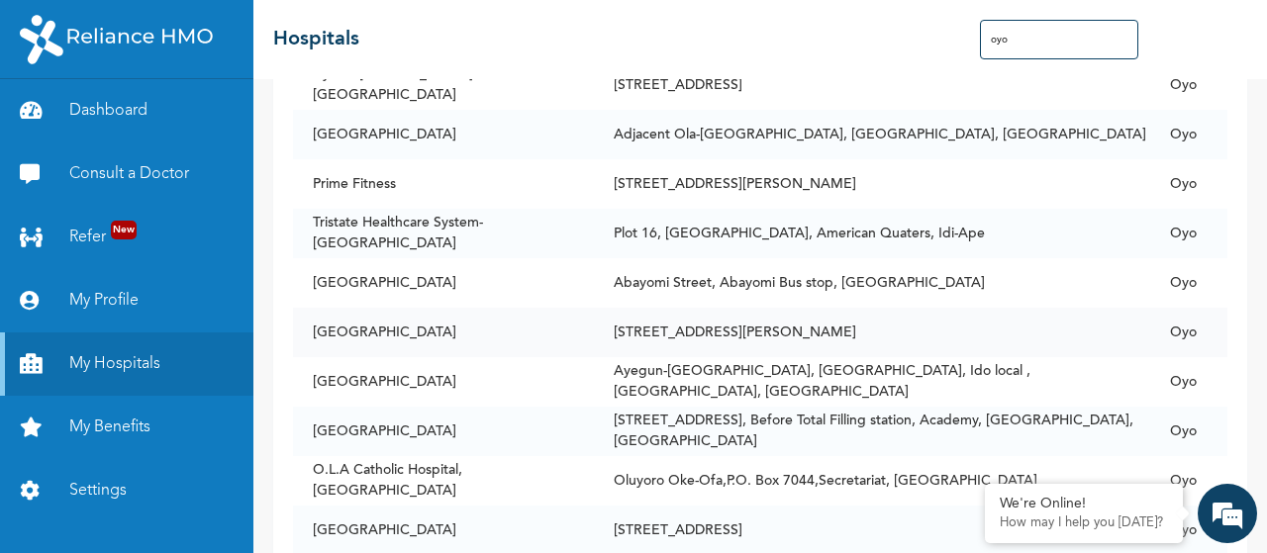
scroll to position [1841, 0]
click at [422, 431] on td "[GEOGRAPHIC_DATA]" at bounding box center [443, 430] width 301 height 49
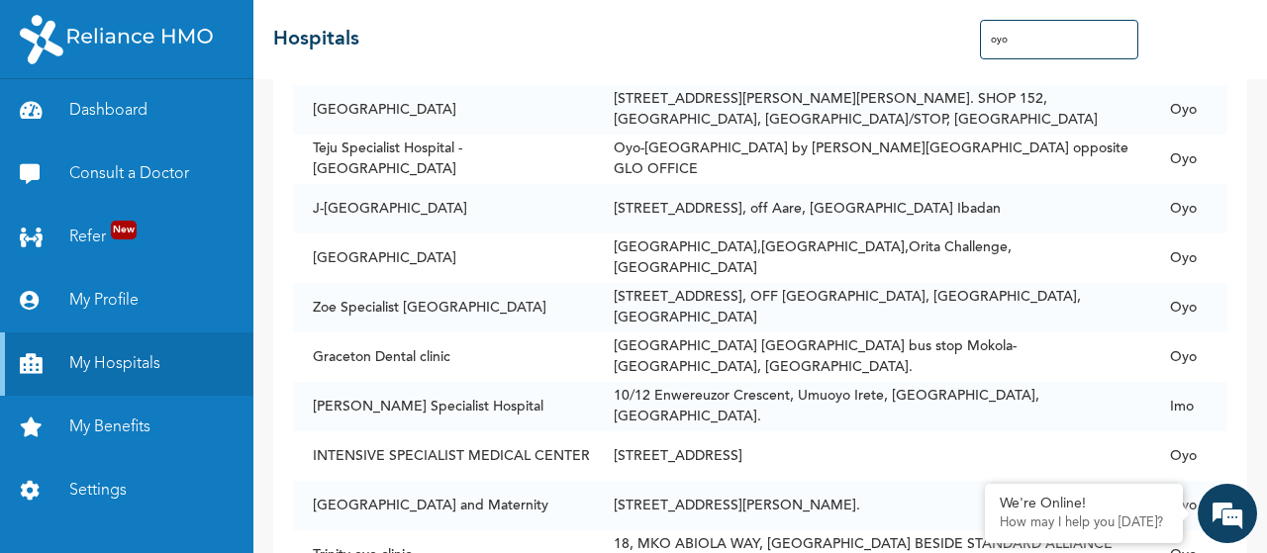
scroll to position [1041, 0]
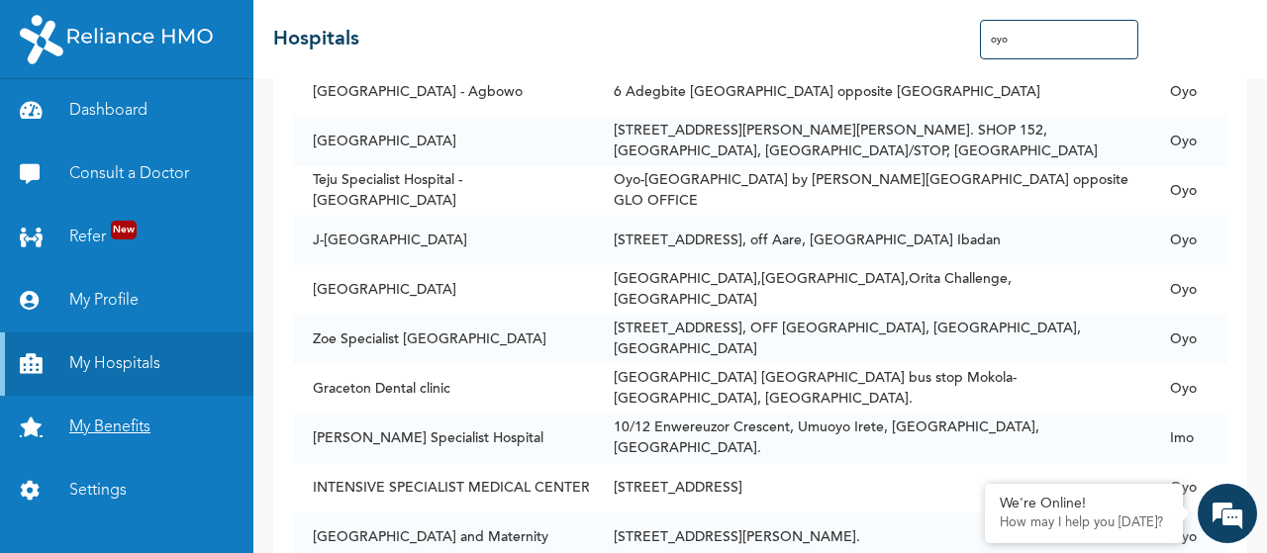
click at [179, 423] on link "My Benefits" at bounding box center [126, 427] width 253 height 63
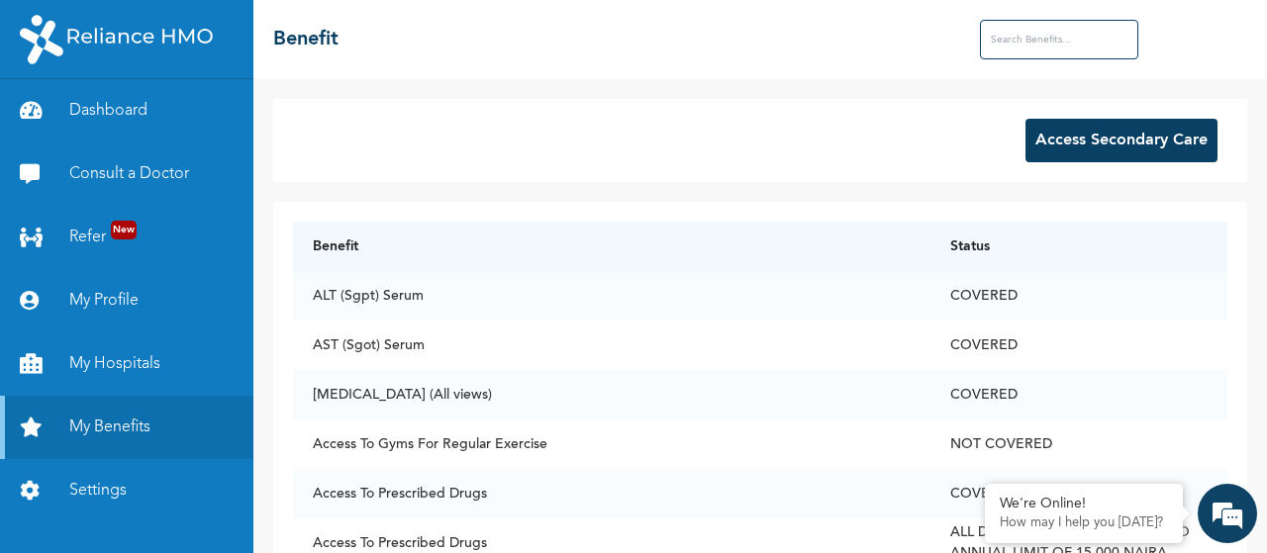
click at [1094, 142] on button "Access Secondary Care" at bounding box center [1121, 141] width 192 height 44
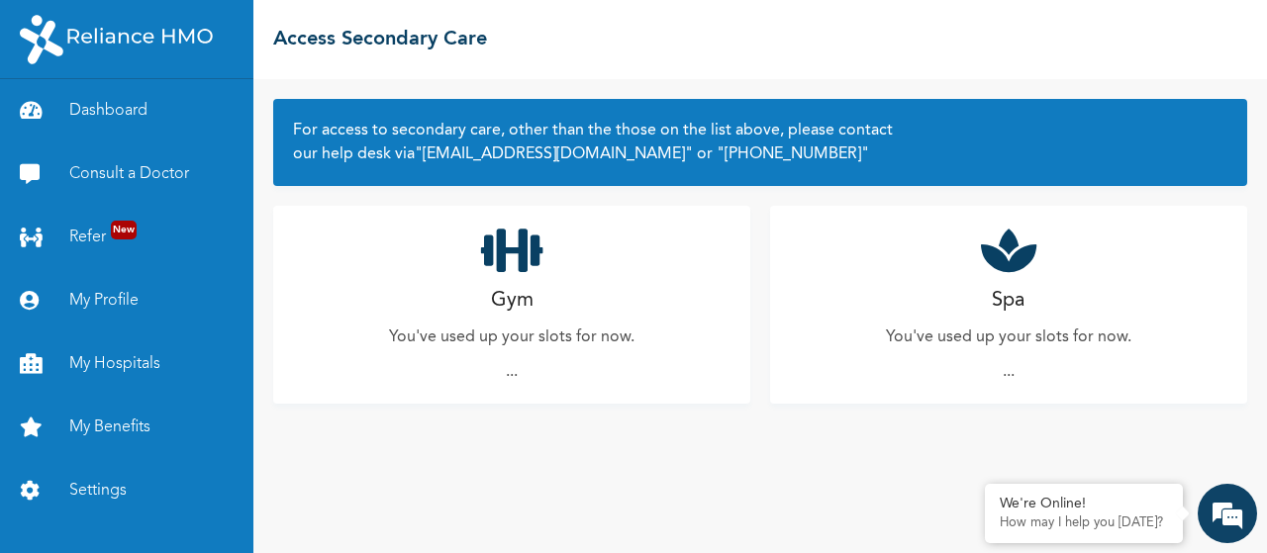
click at [609, 343] on p "You've used up your slots for now." at bounding box center [511, 338] width 245 height 24
click at [549, 341] on p "You've used up your slots for now." at bounding box center [511, 338] width 245 height 24
click at [1008, 296] on h2 "Spa" at bounding box center [1008, 301] width 33 height 30
click at [1049, 391] on div "Spa You've used up your slots for now. ..." at bounding box center [1008, 305] width 477 height 198
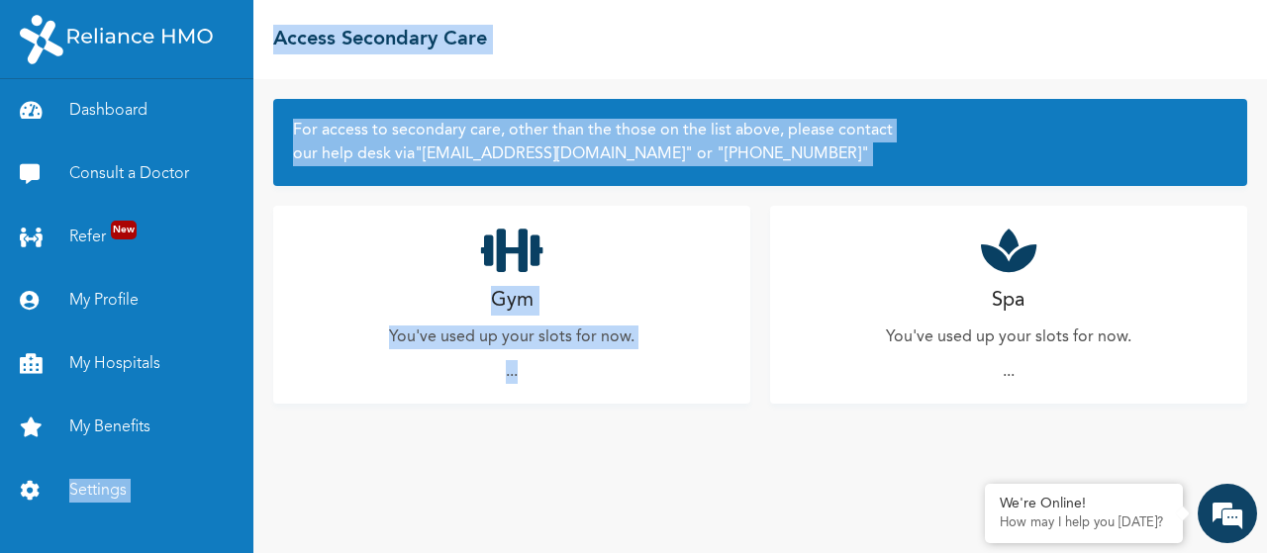
drag, startPoint x: 515, startPoint y: 358, endPoint x: 37, endPoint y: 565, distance: 520.9
click at [37, 552] on html "Dashboard Consult a Doctor Refer New My Profile My Hospitals My Benefits Settin…" at bounding box center [633, 276] width 1267 height 553
click at [117, 108] on link "Dashboard" at bounding box center [126, 110] width 253 height 63
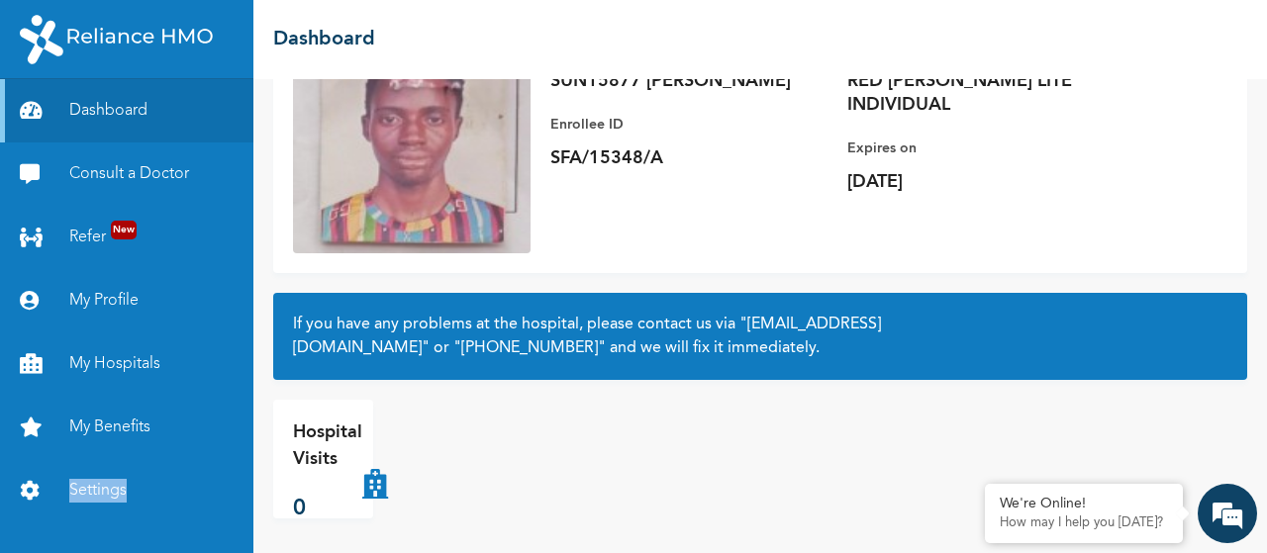
scroll to position [213, 0]
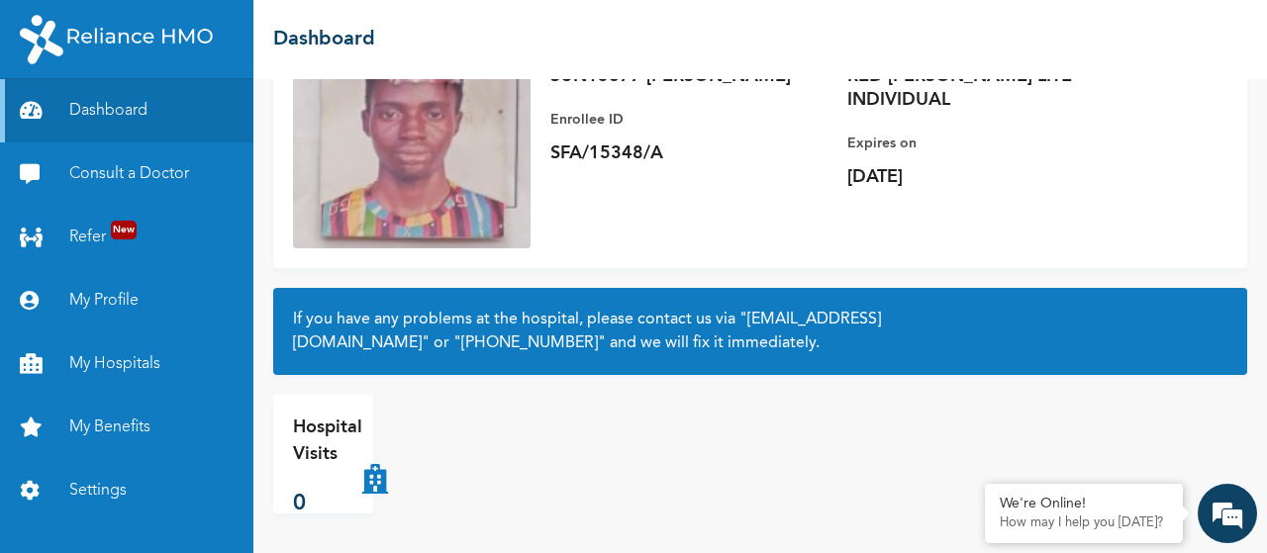
click at [327, 450] on p "Hospital Visits" at bounding box center [327, 441] width 69 height 53
click at [76, 155] on link "Consult a Doctor" at bounding box center [126, 174] width 253 height 63
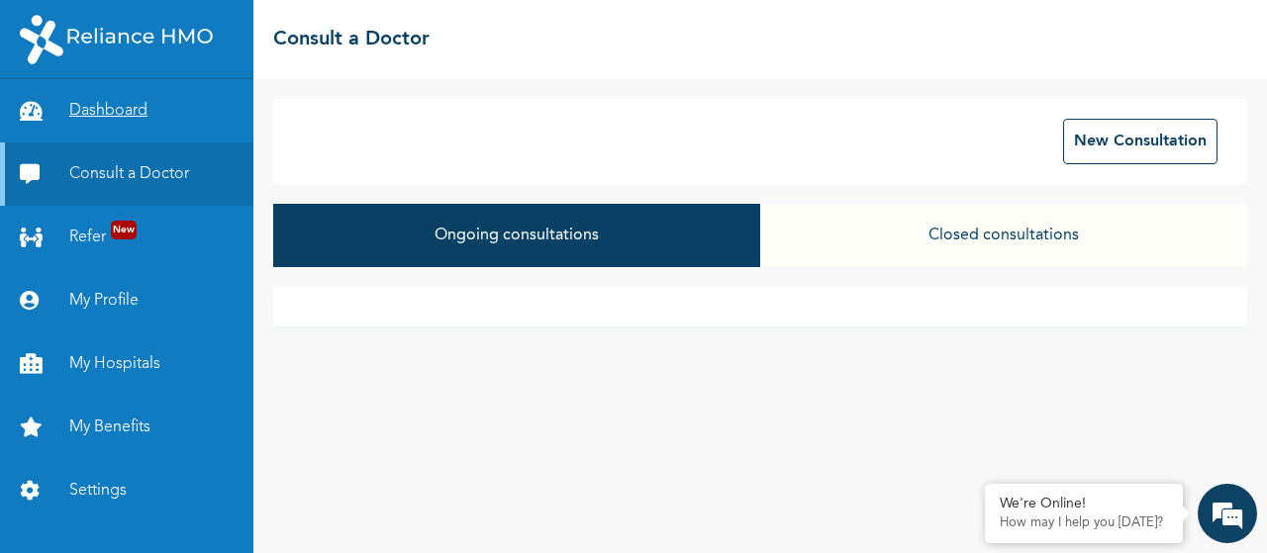
click at [62, 124] on link "Dashboard" at bounding box center [126, 110] width 253 height 63
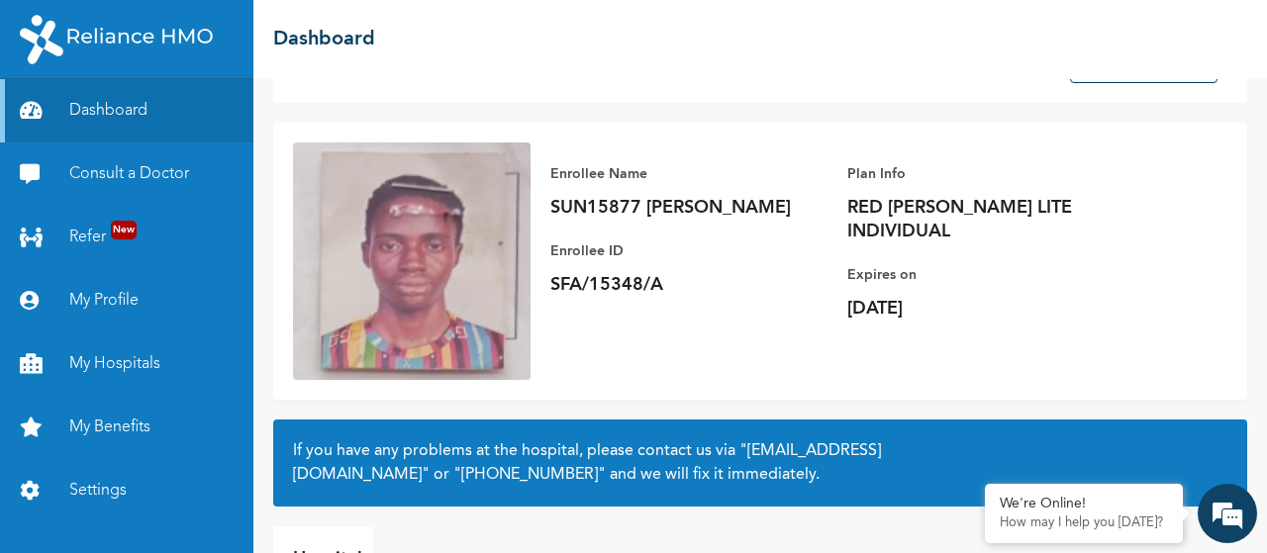
scroll to position [83, 0]
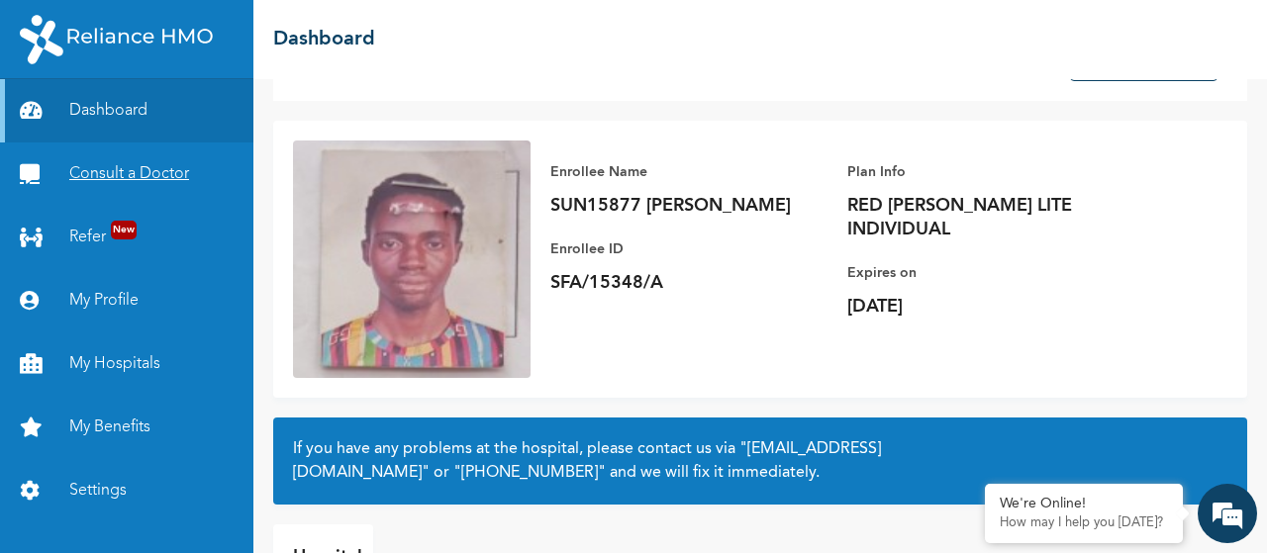
click at [136, 191] on link "Consult a Doctor" at bounding box center [126, 174] width 253 height 63
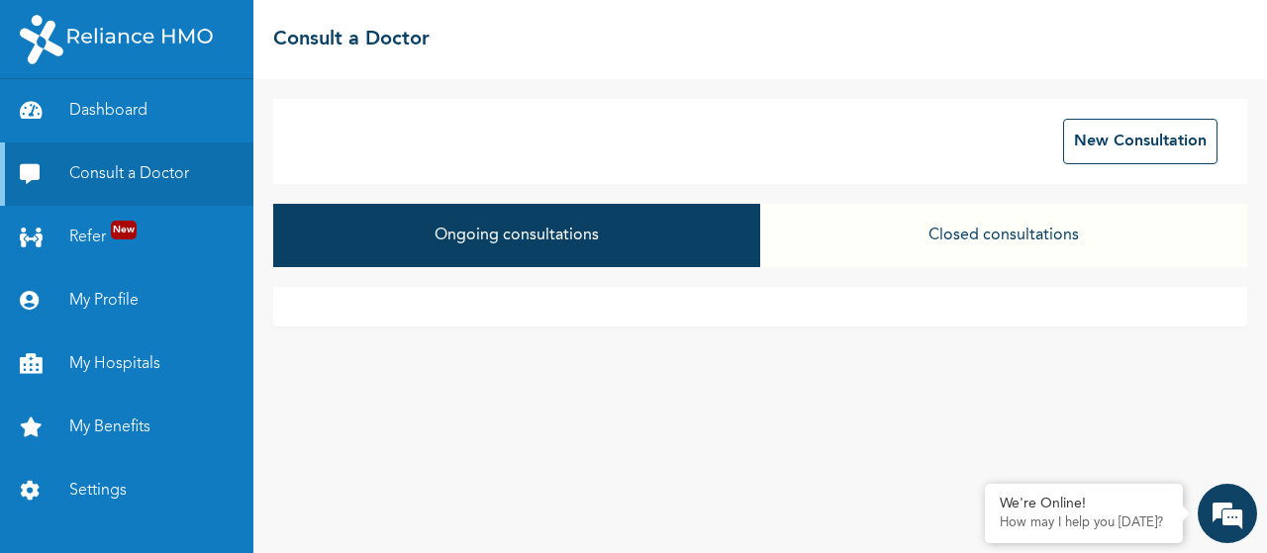
click at [909, 253] on button "Closed consultations" at bounding box center [1003, 235] width 487 height 63
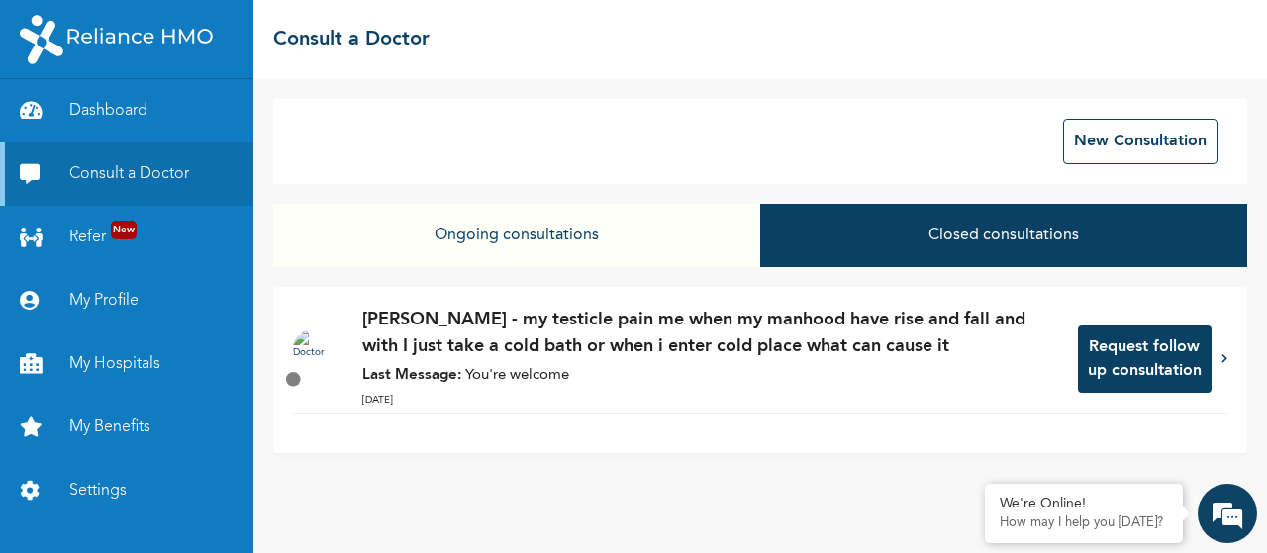
click at [585, 227] on button "Ongoing consultations" at bounding box center [516, 235] width 487 height 63
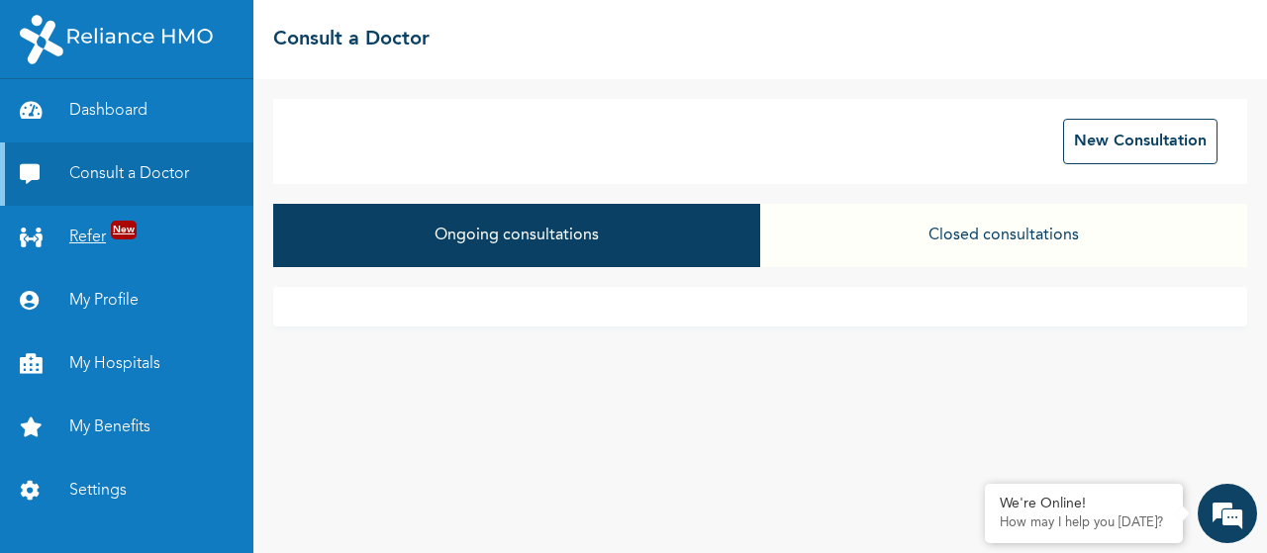
click at [241, 237] on link "Refer New" at bounding box center [126, 237] width 253 height 63
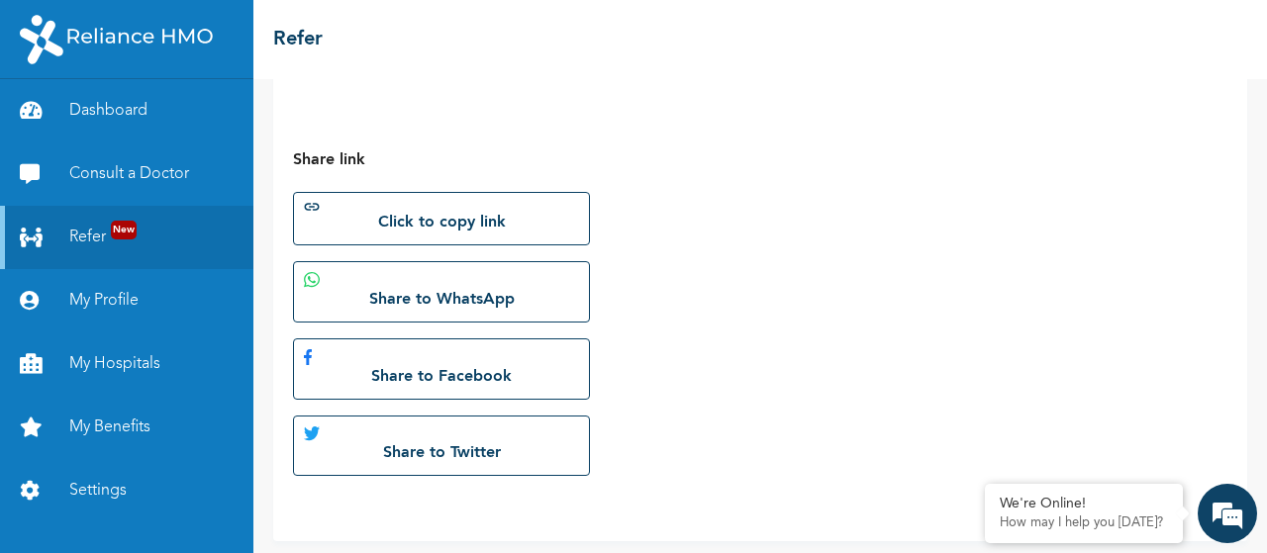
scroll to position [575, 0]
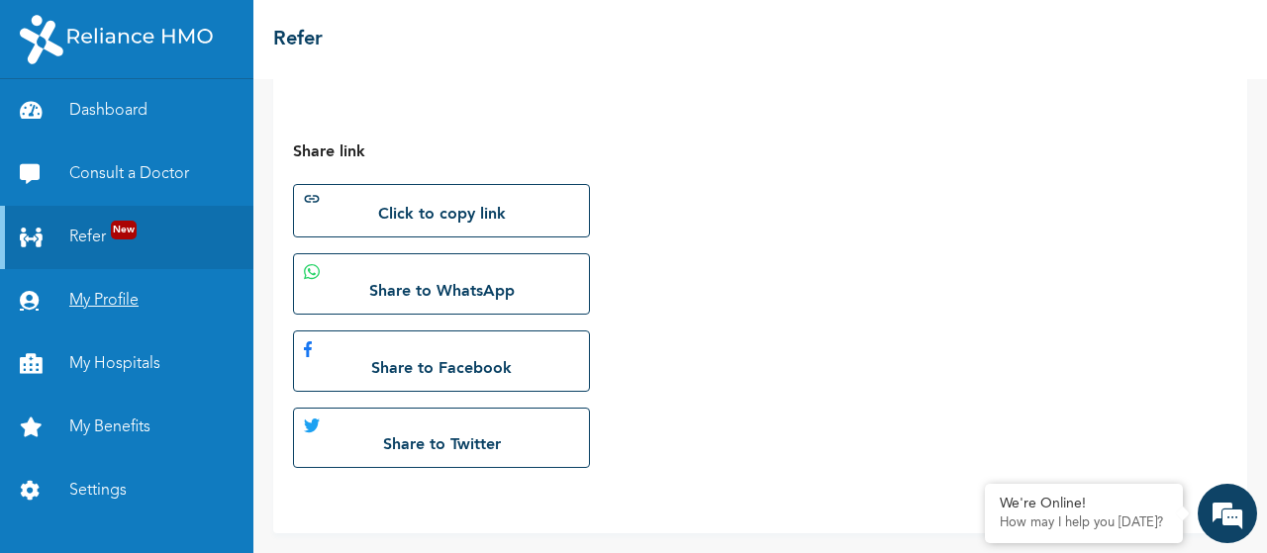
click at [63, 284] on link "My Profile" at bounding box center [126, 300] width 253 height 63
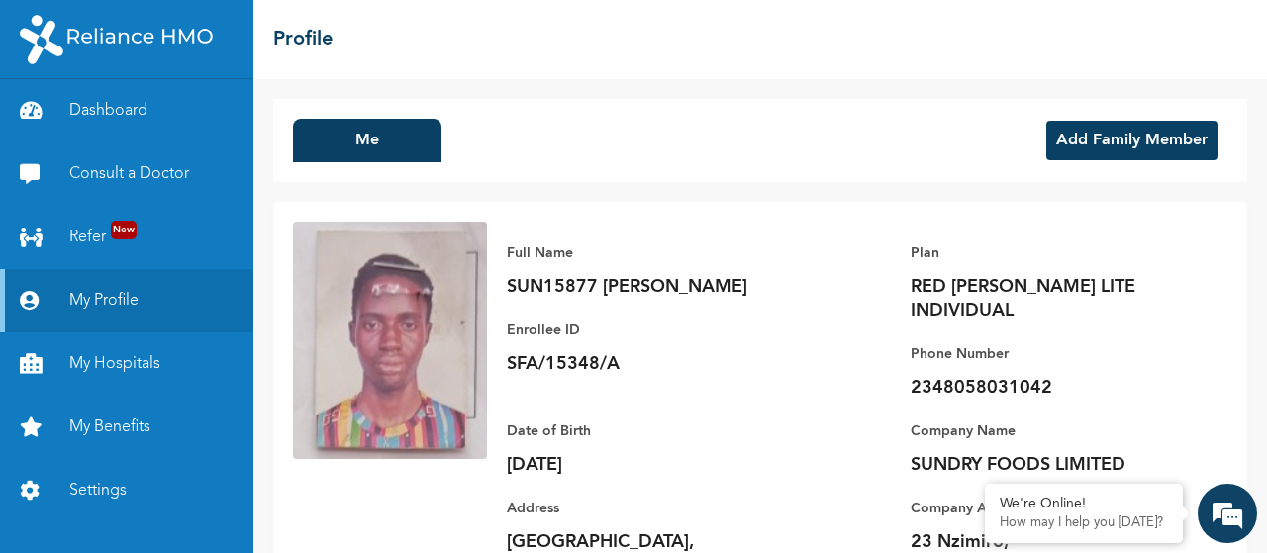
scroll to position [103, 0]
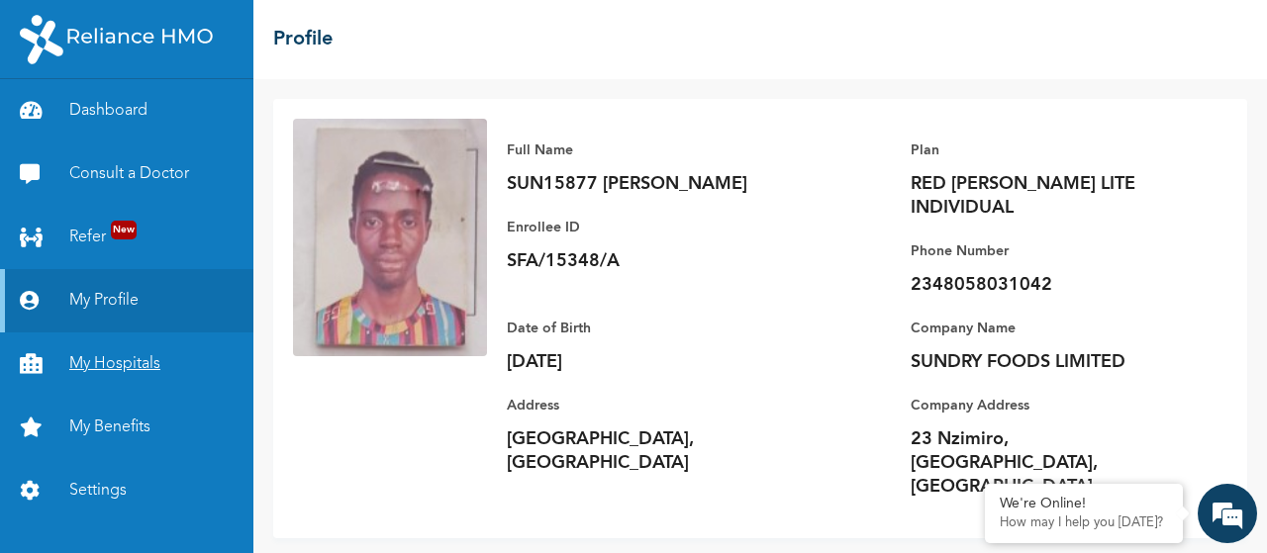
click at [164, 377] on link "My Hospitals" at bounding box center [126, 364] width 253 height 63
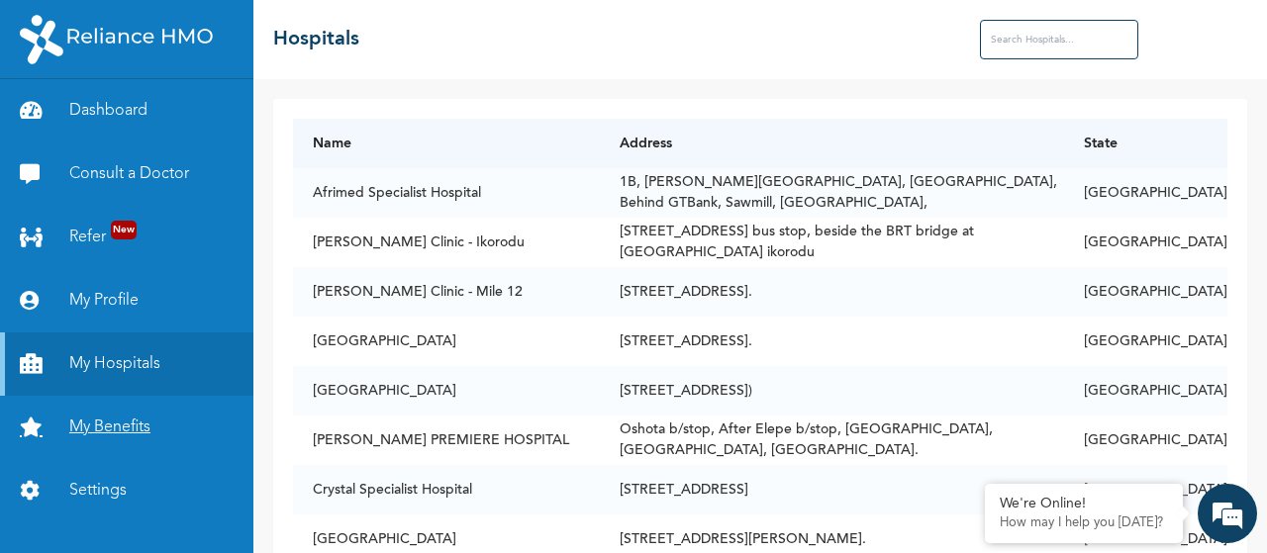
click at [170, 399] on link "My Benefits" at bounding box center [126, 427] width 253 height 63
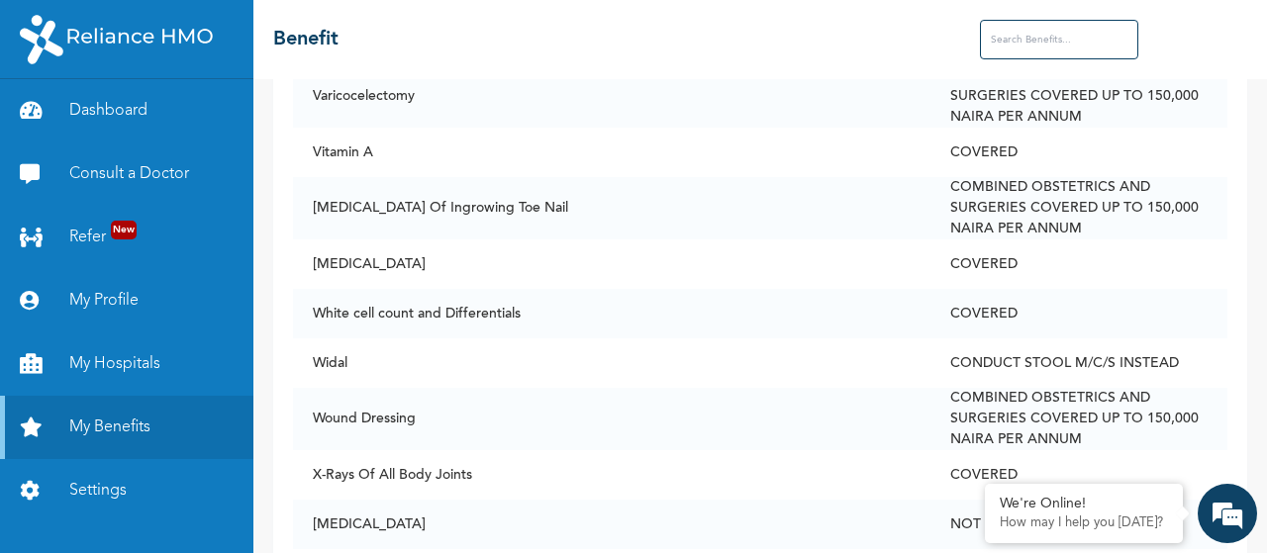
scroll to position [10342, 0]
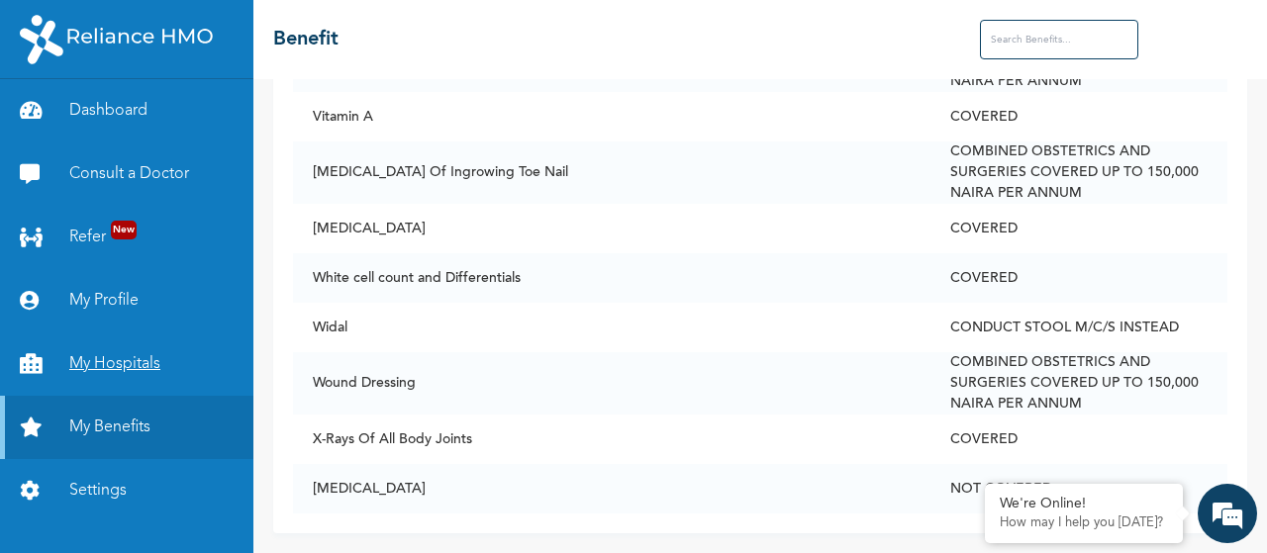
click at [116, 382] on link "My Hospitals" at bounding box center [126, 364] width 253 height 63
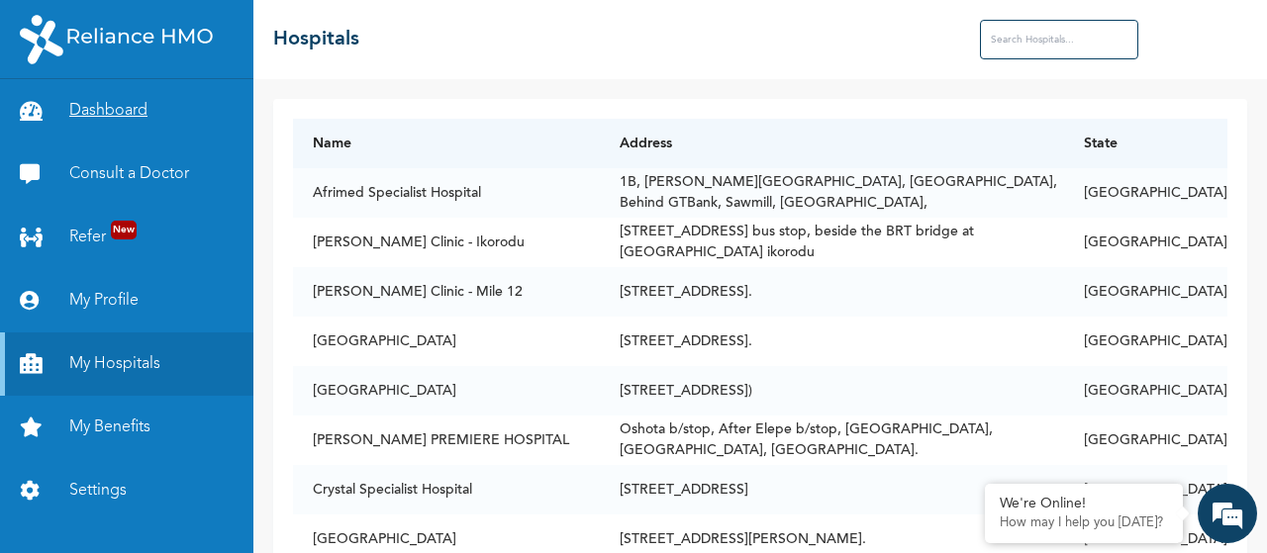
click at [80, 127] on link "Dashboard" at bounding box center [126, 110] width 253 height 63
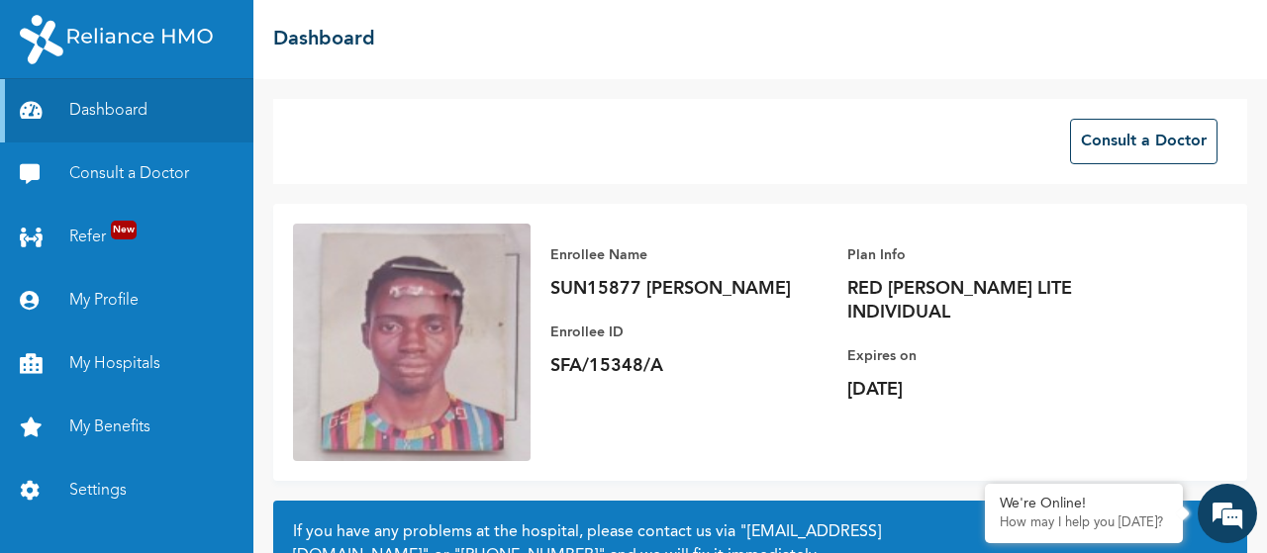
click at [149, 60] on img at bounding box center [116, 39] width 193 height 49
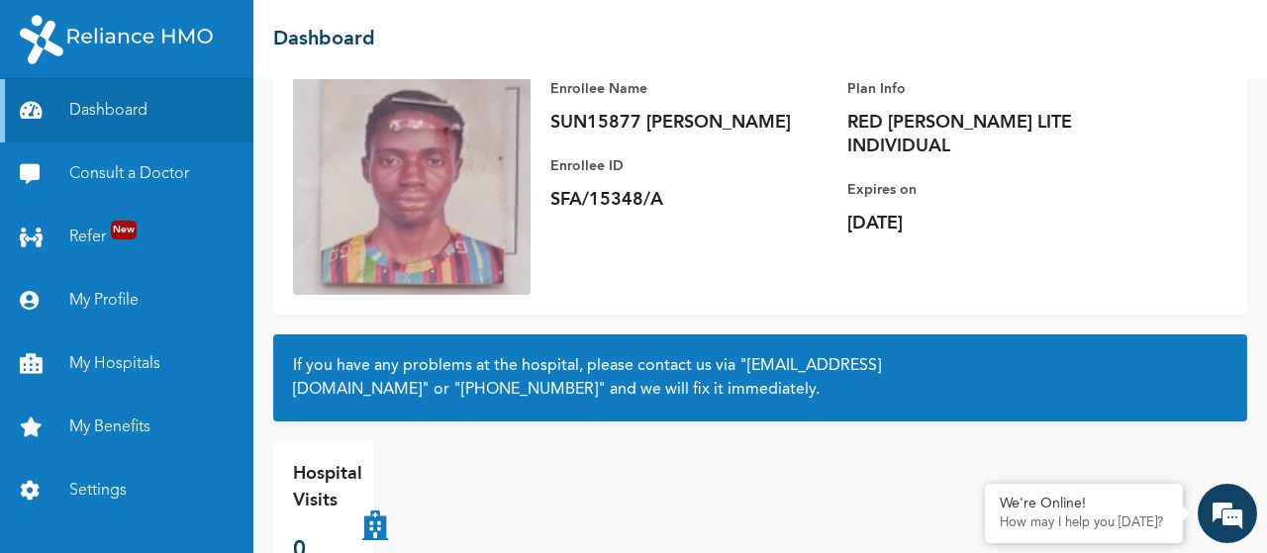
scroll to position [213, 0]
